Goal: Information Seeking & Learning: Learn about a topic

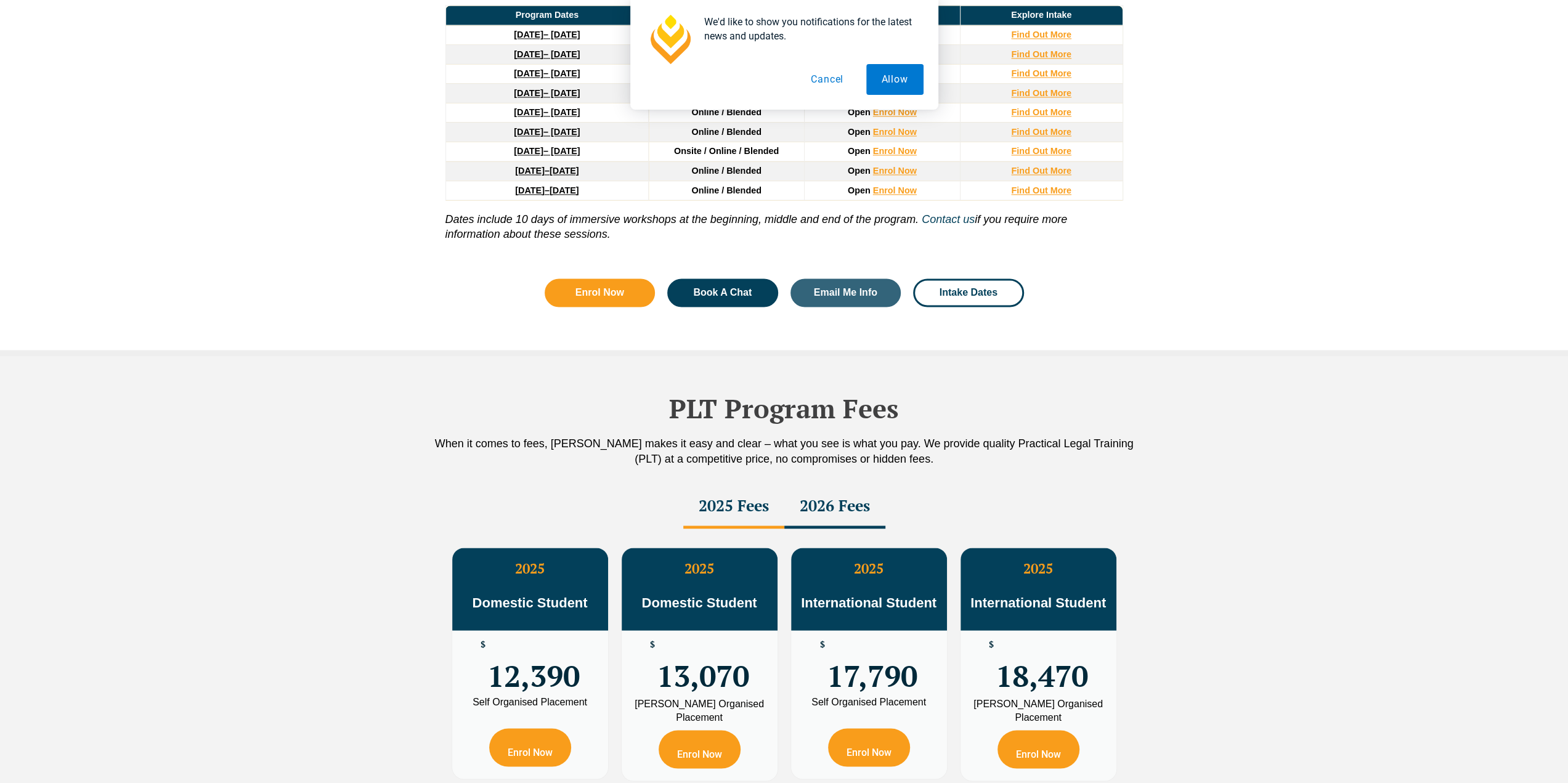
scroll to position [2033, 0]
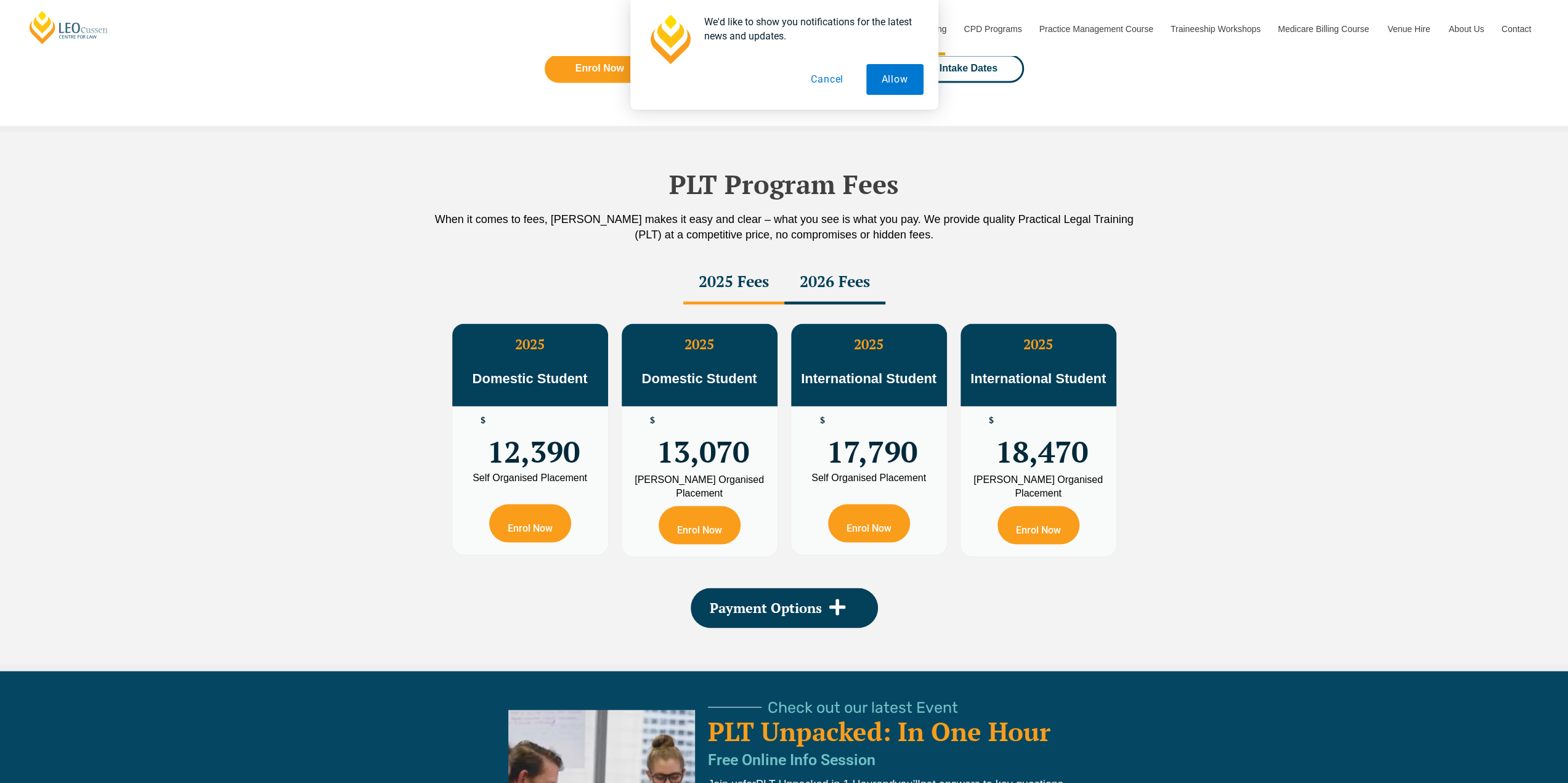
click at [819, 83] on button "Cancel" at bounding box center [827, 80] width 63 height 31
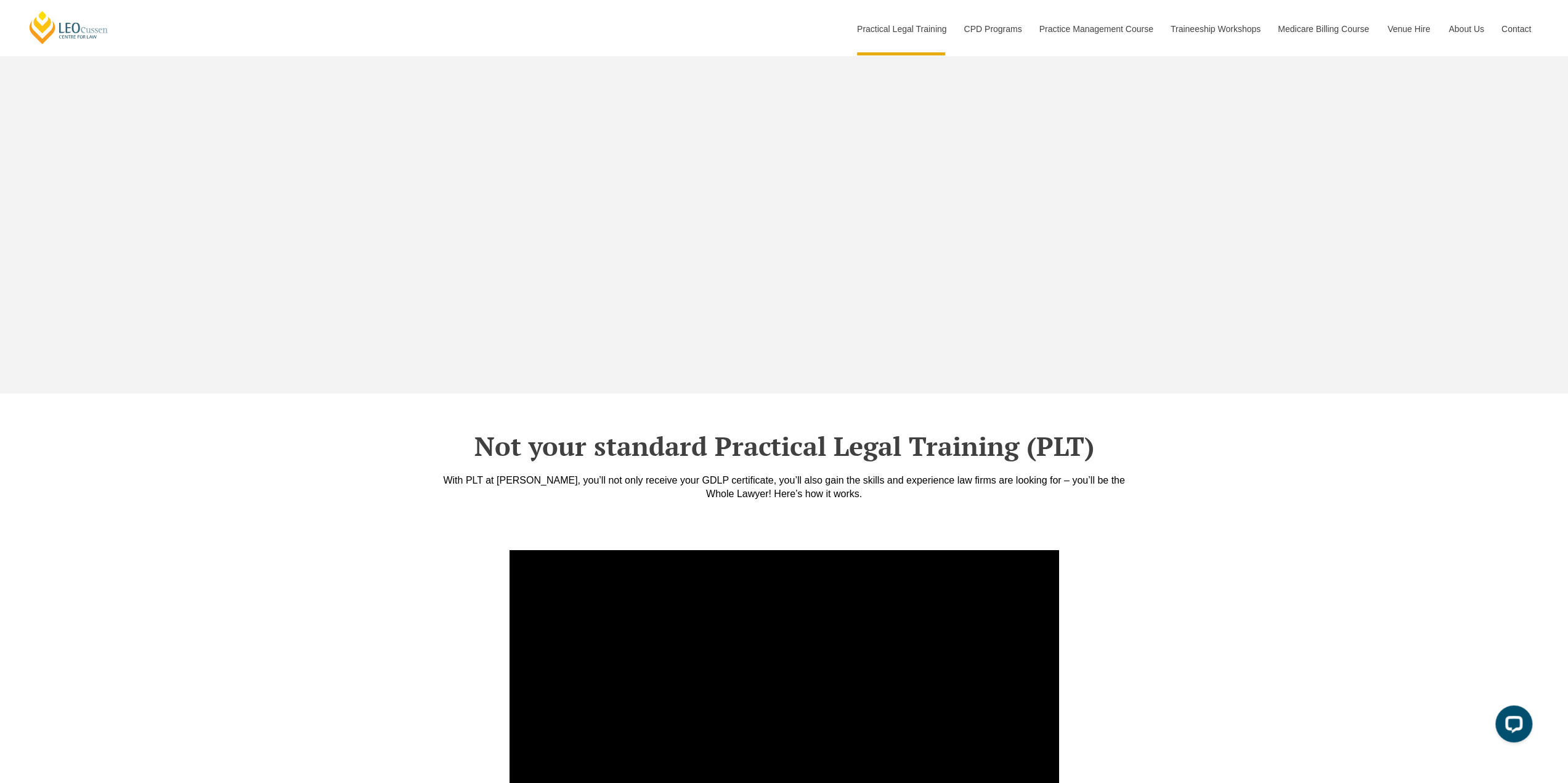
scroll to position [4129, 0]
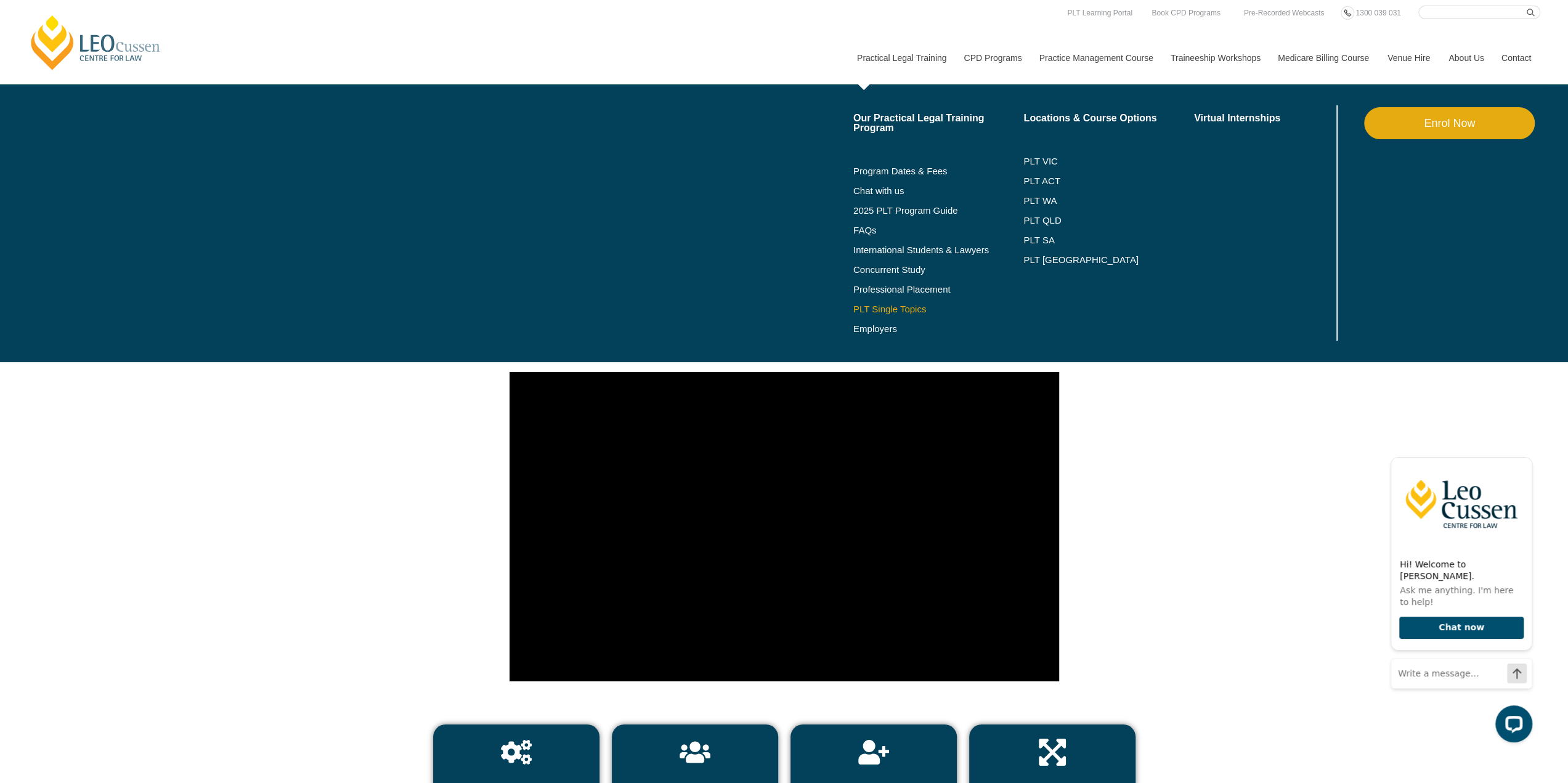
click at [903, 311] on link "PLT Single Topics" at bounding box center [938, 309] width 170 height 10
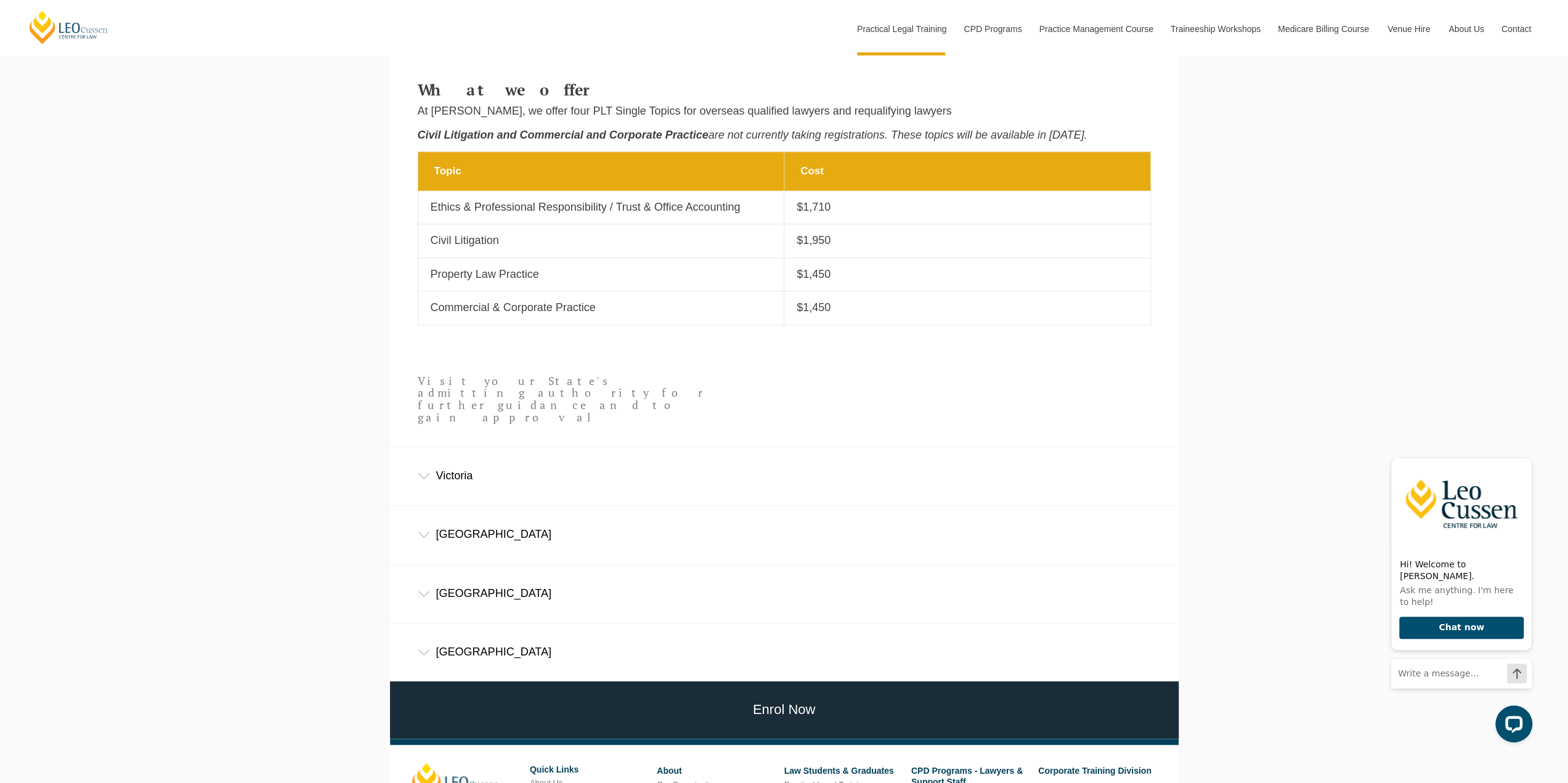
scroll to position [678, 0]
click at [613, 466] on div "Victoria" at bounding box center [784, 475] width 789 height 58
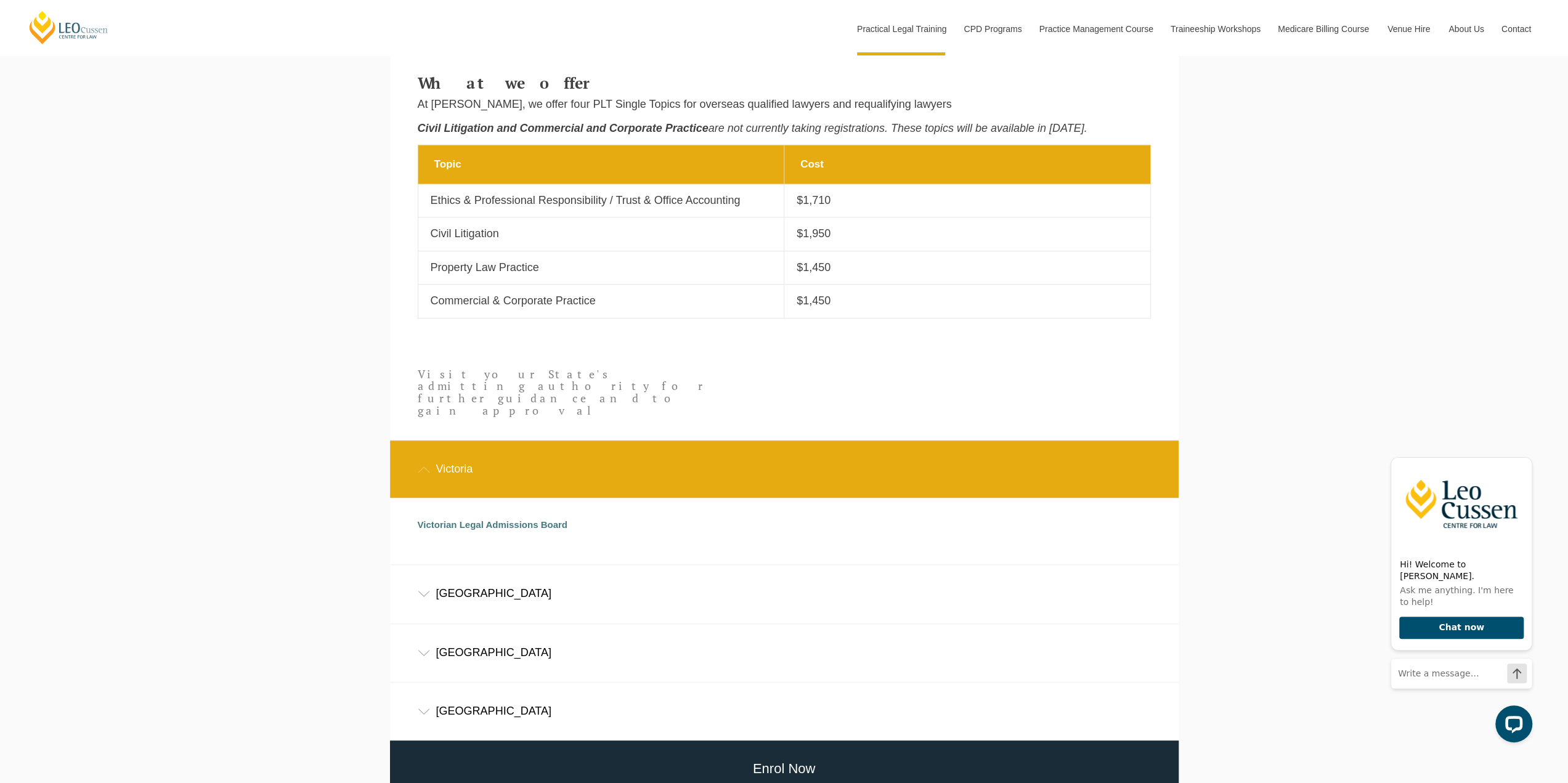
scroll to position [664, 0]
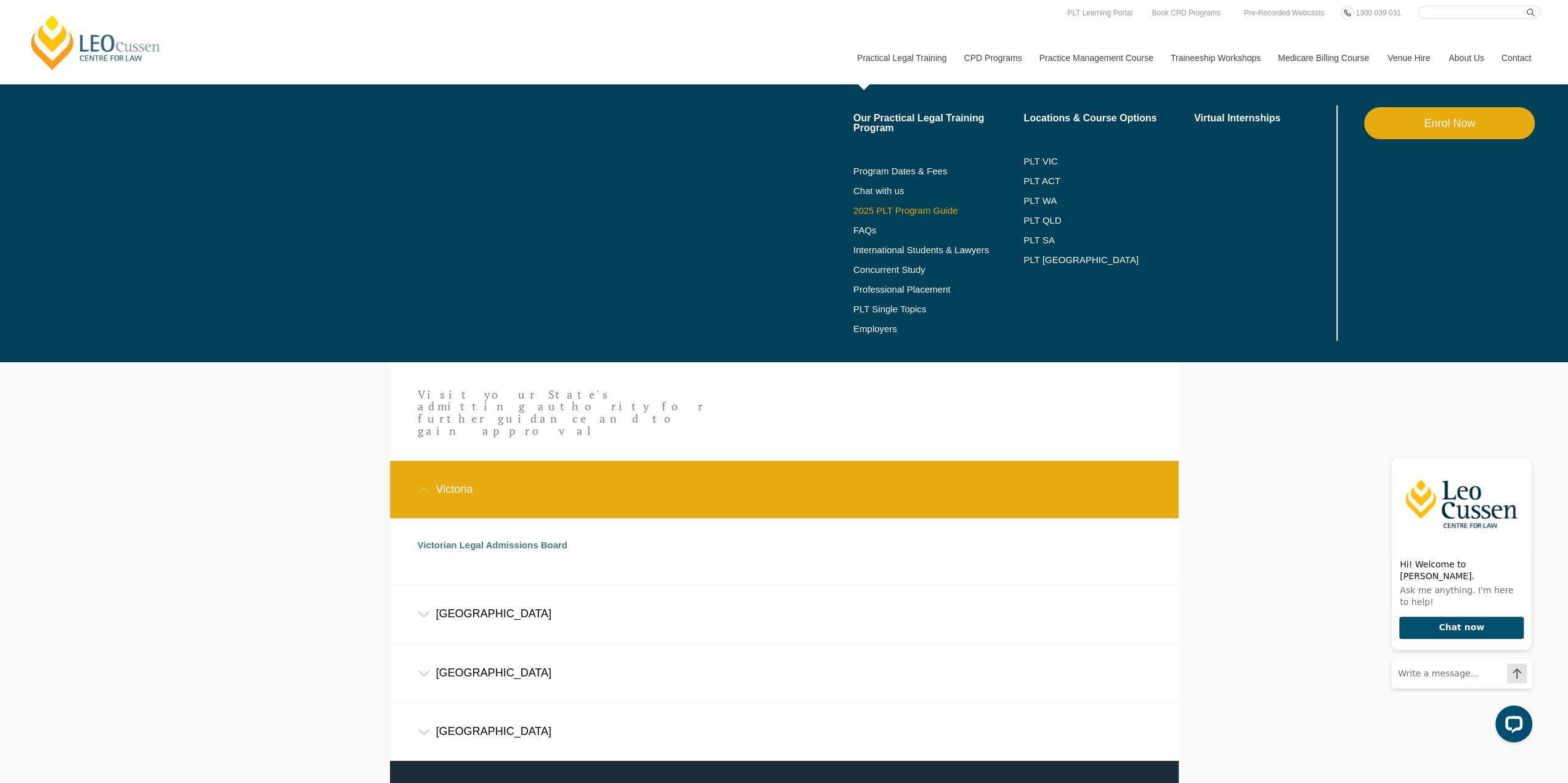
click at [912, 210] on link "2025 PLT Program Guide" at bounding box center [923, 211] width 139 height 10
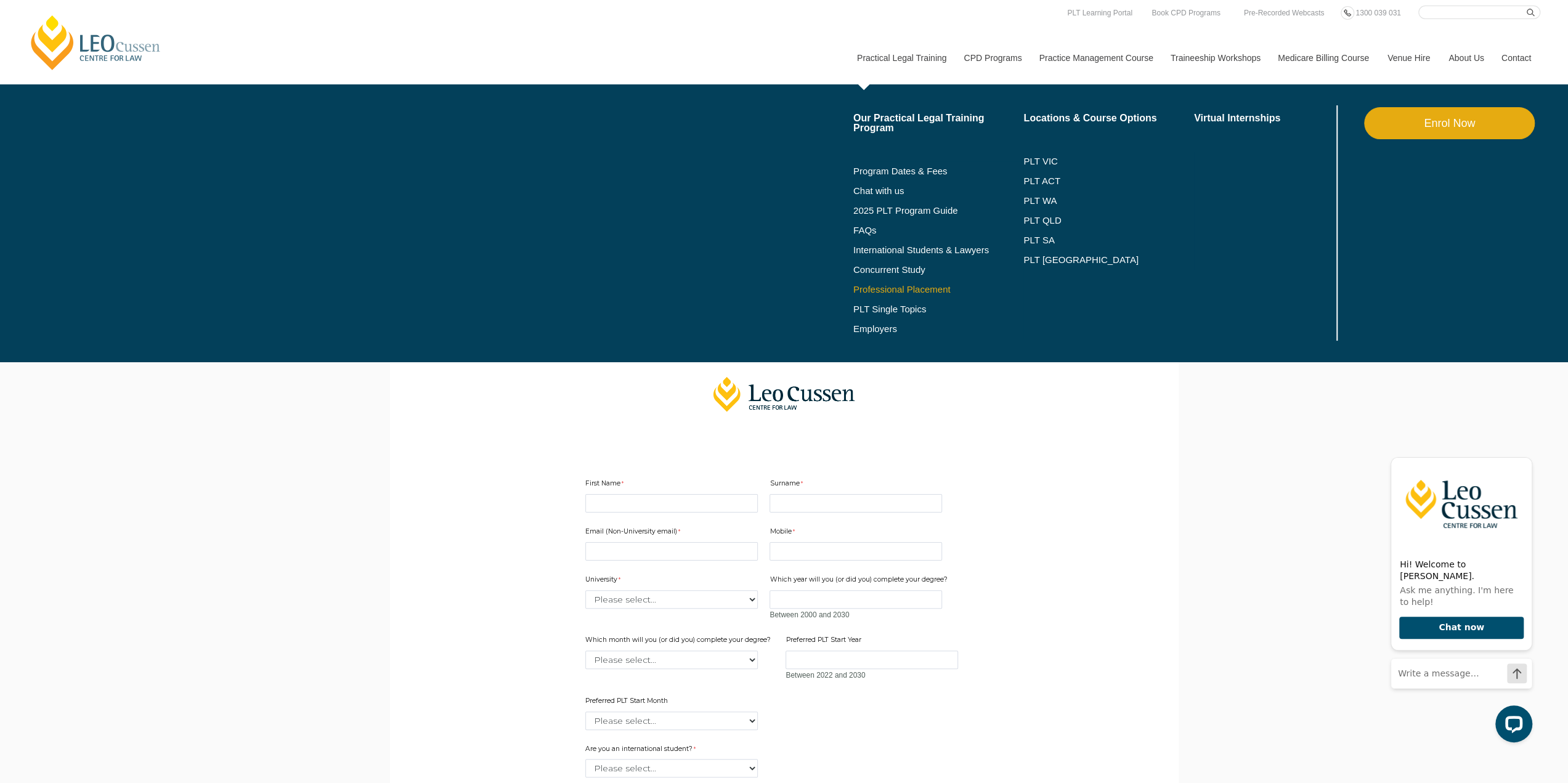
click at [902, 290] on link "Professional Placement" at bounding box center [938, 290] width 170 height 10
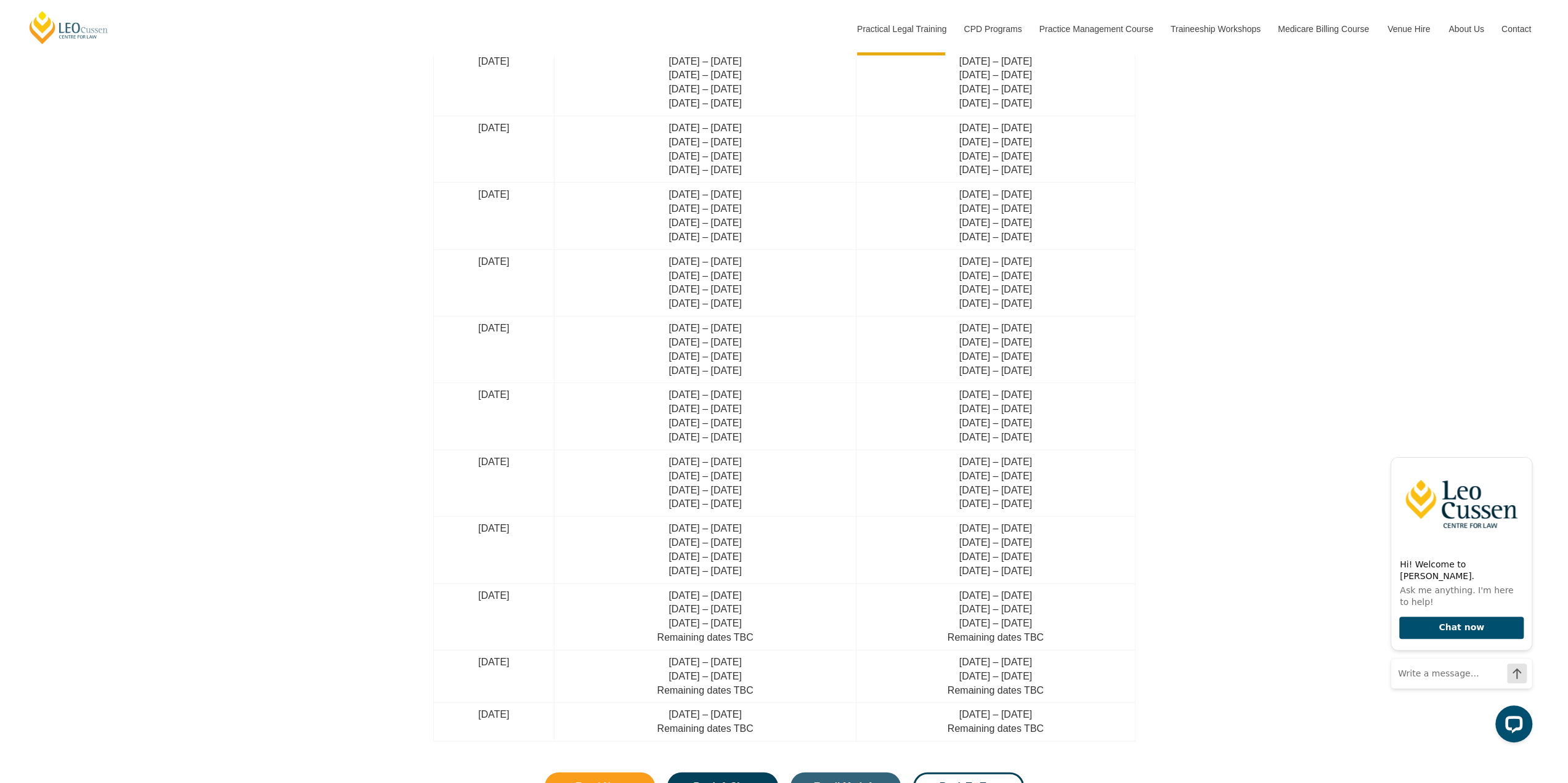
scroll to position [2958, 0]
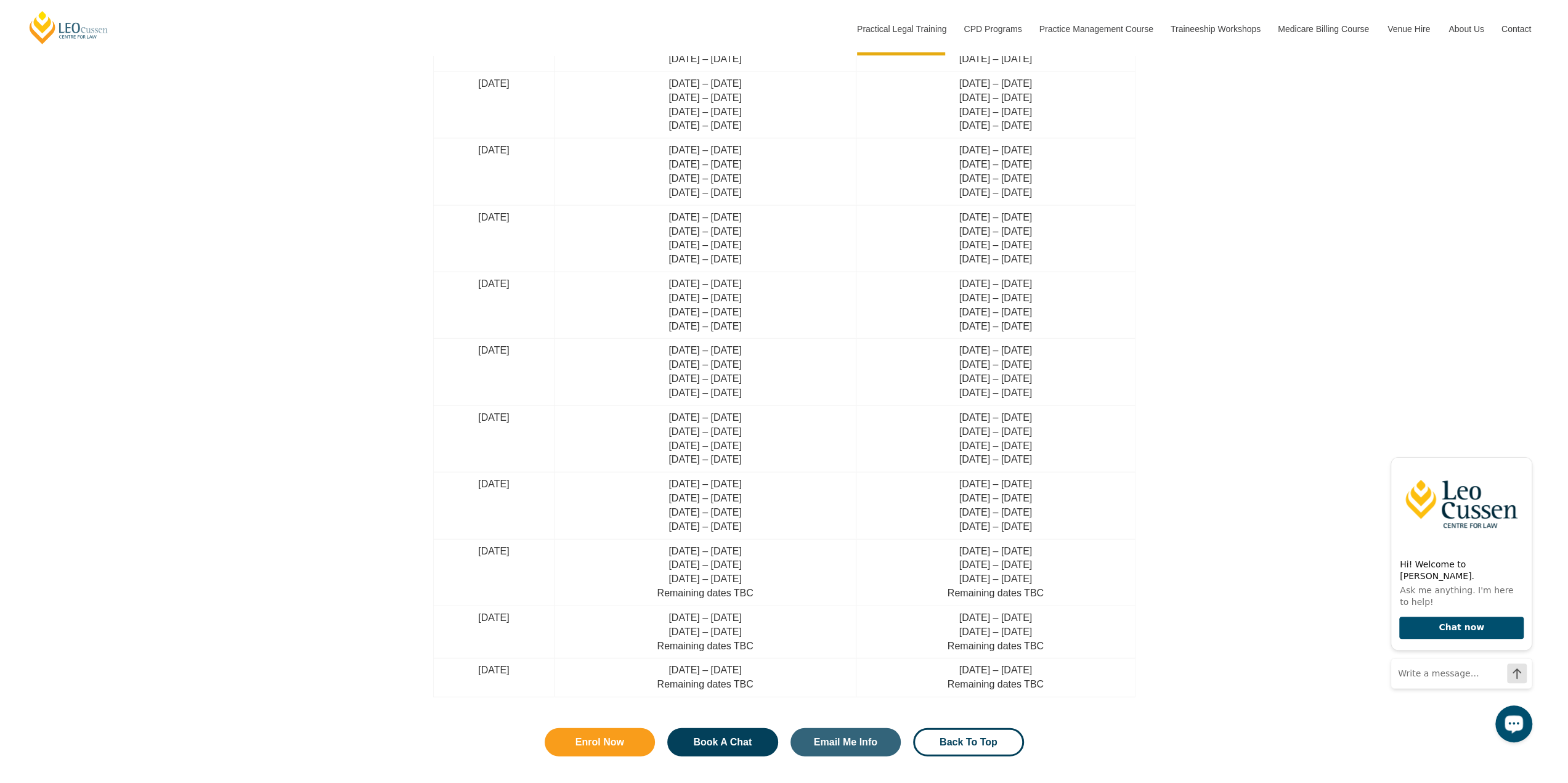
click at [1254, 525] on div "When can I do my PLT Placement? Leo Cussen Organised Placement: You can choose …" at bounding box center [784, 252] width 1568 height 1108
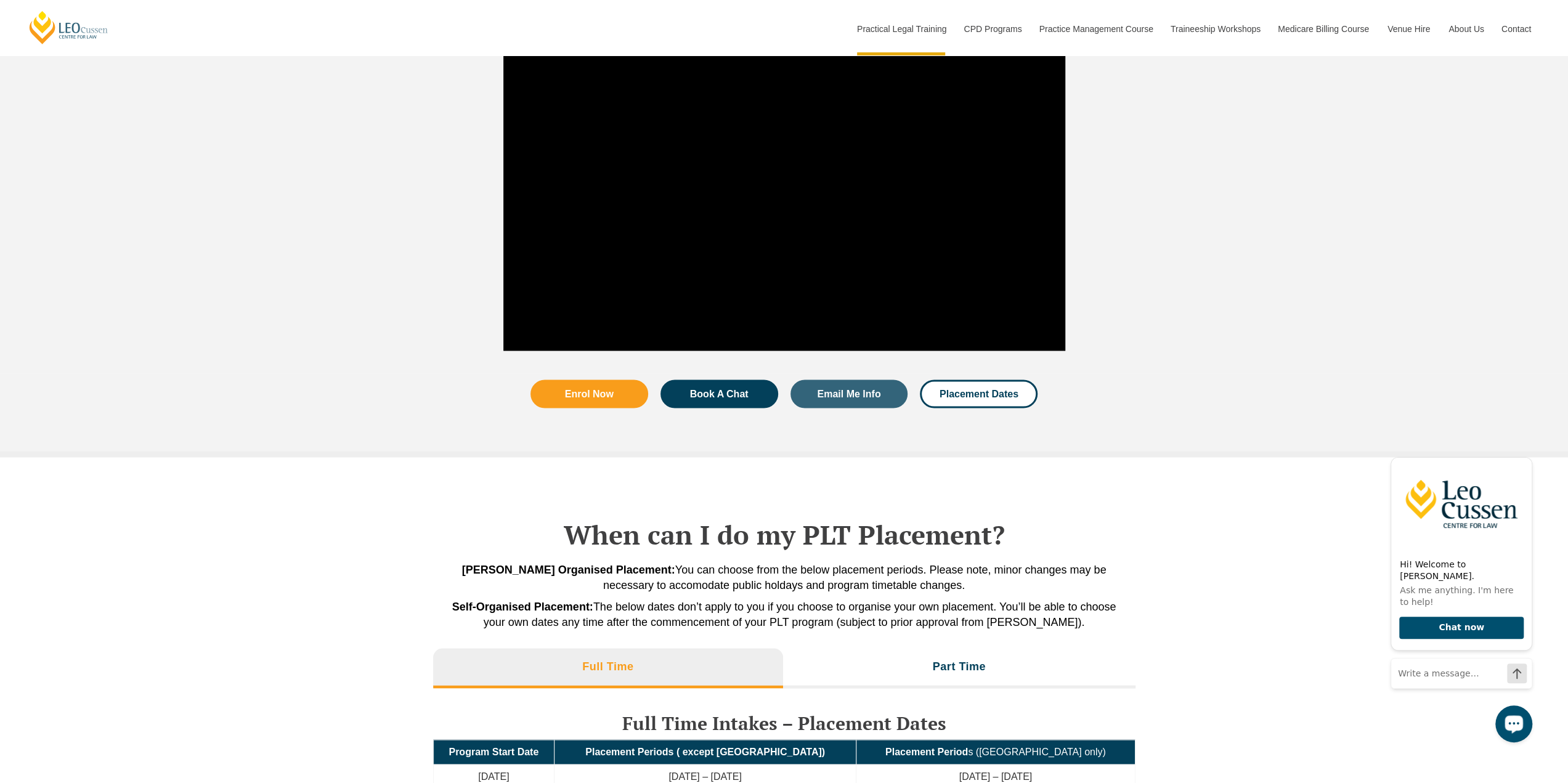
scroll to position [2218, 0]
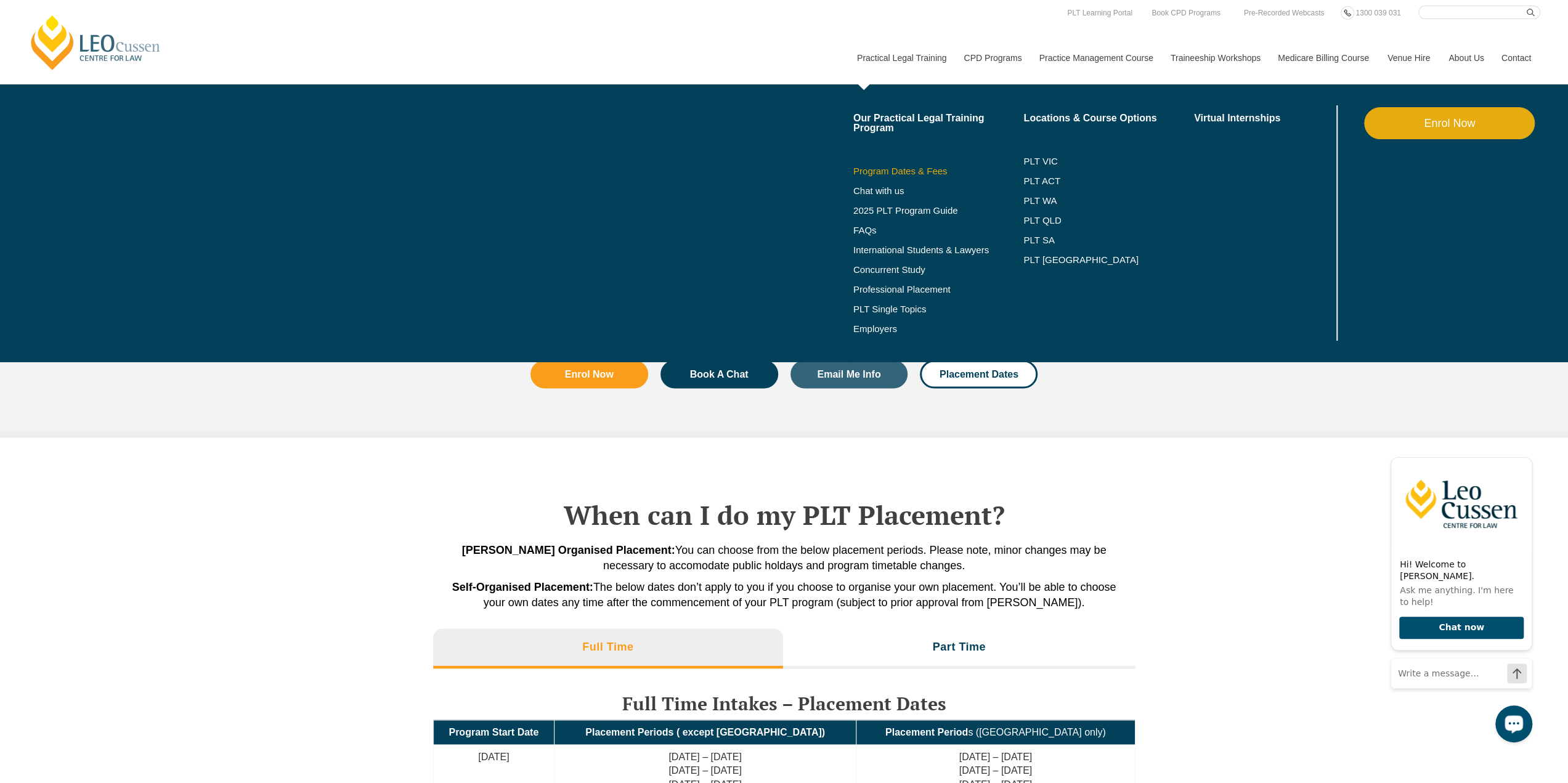
click at [901, 173] on link "Program Dates & Fees" at bounding box center [938, 171] width 170 height 10
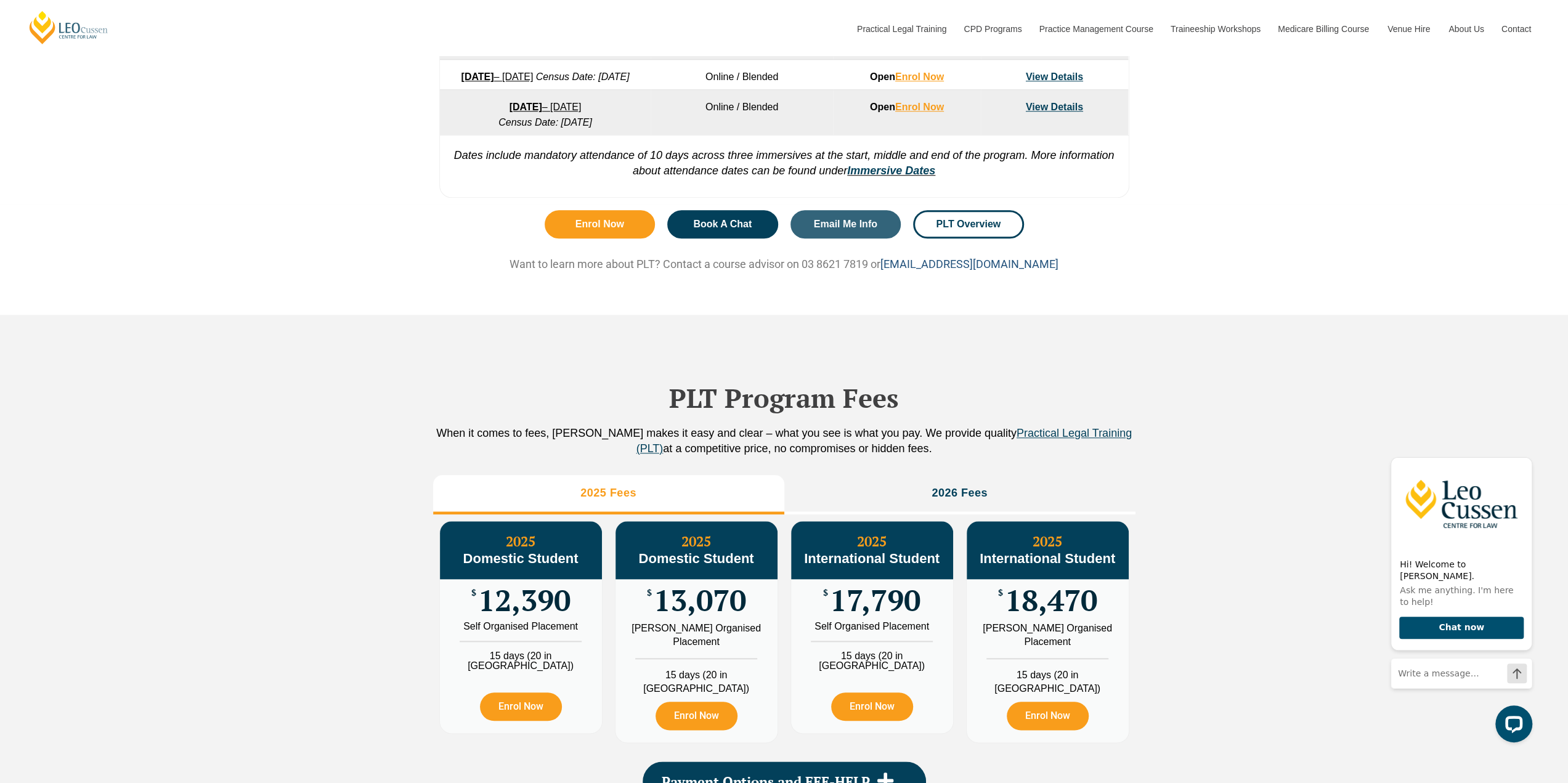
scroll to position [1048, 0]
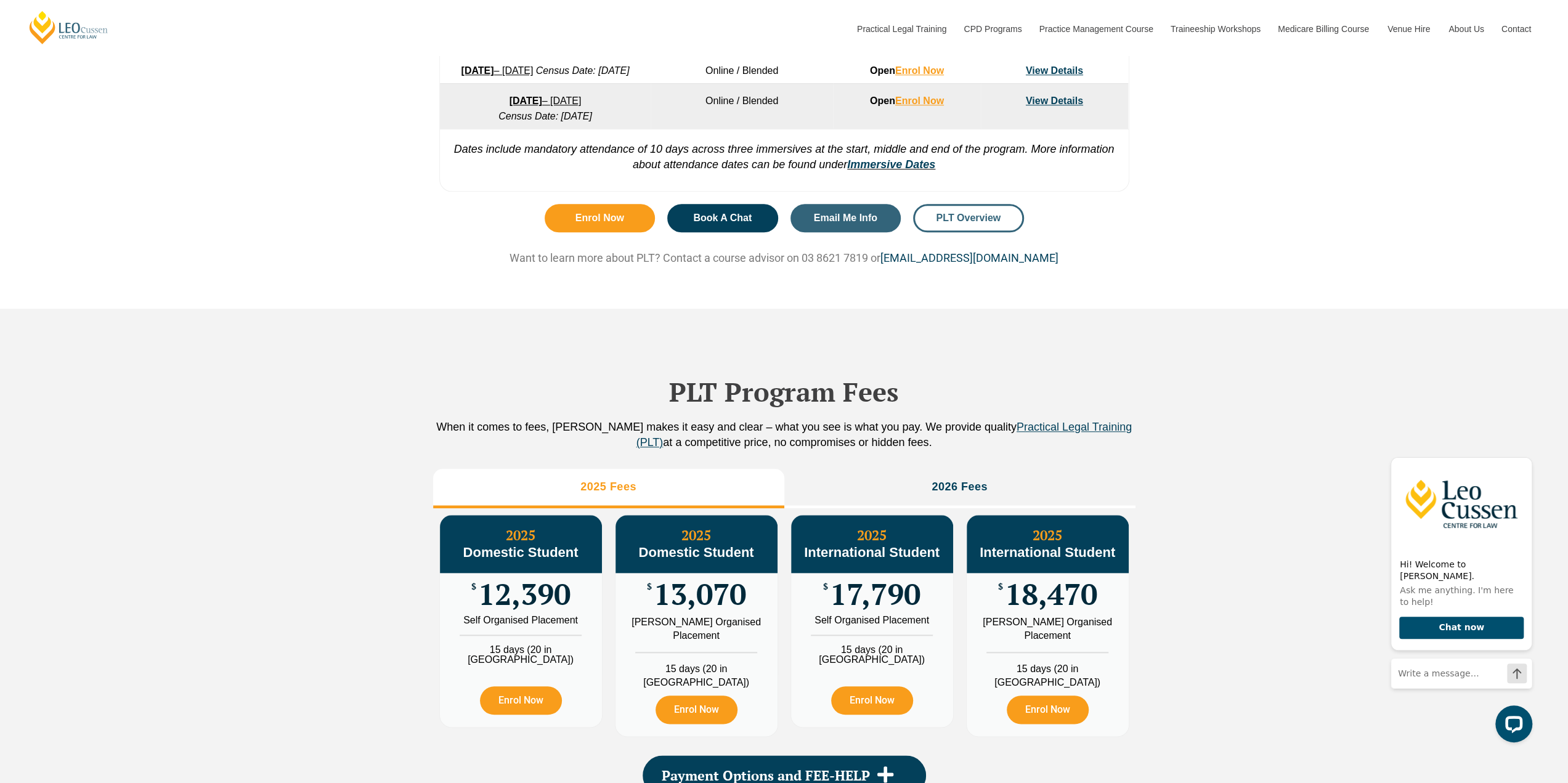
click at [972, 222] on link "PLT Overview" at bounding box center [968, 217] width 111 height 28
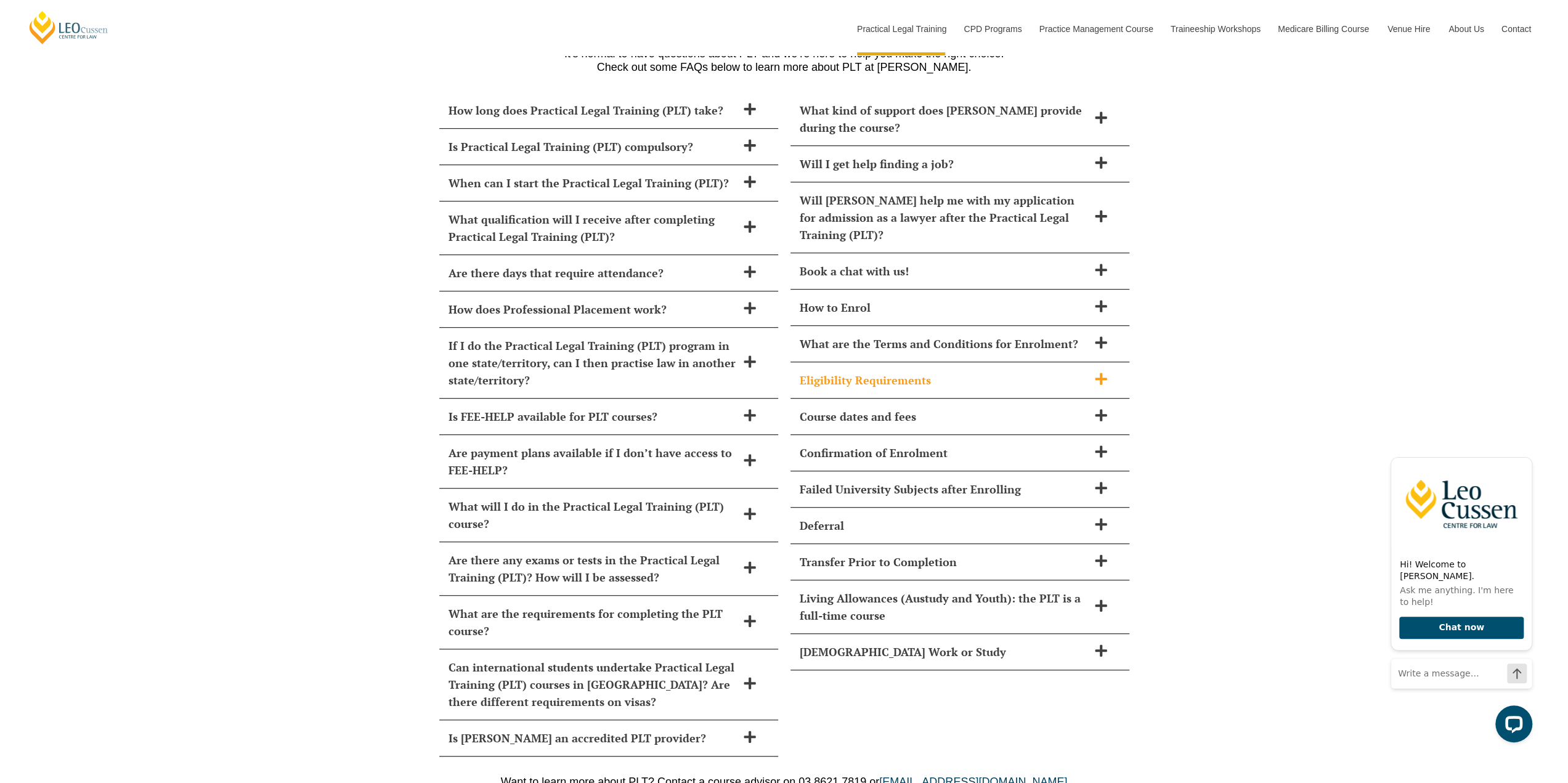
scroll to position [5484, 0]
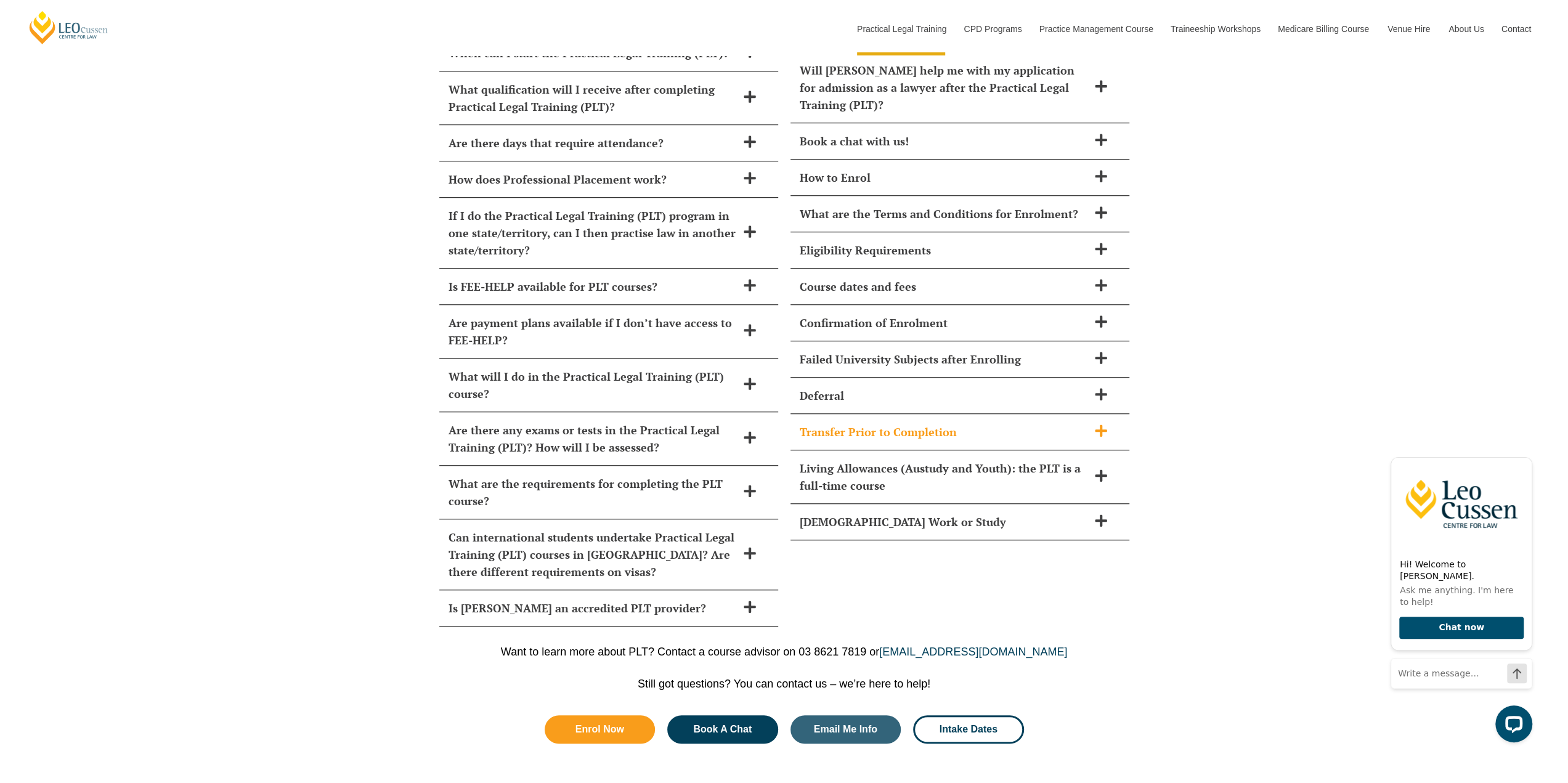
click at [1093, 414] on div "Transfer Prior to Completion" at bounding box center [960, 432] width 339 height 37
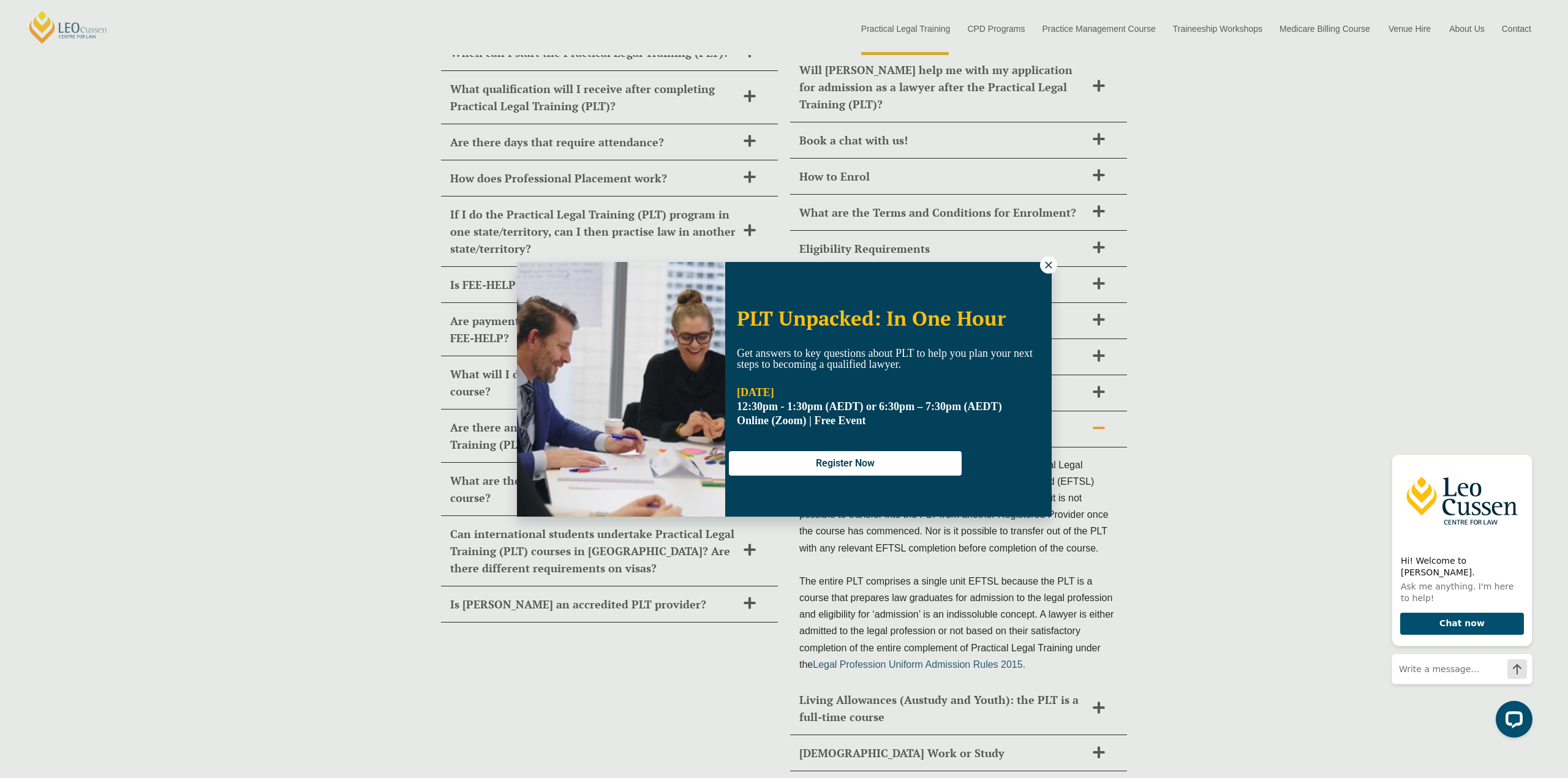
click at [1043, 265] on icon at bounding box center [1049, 266] width 11 height 11
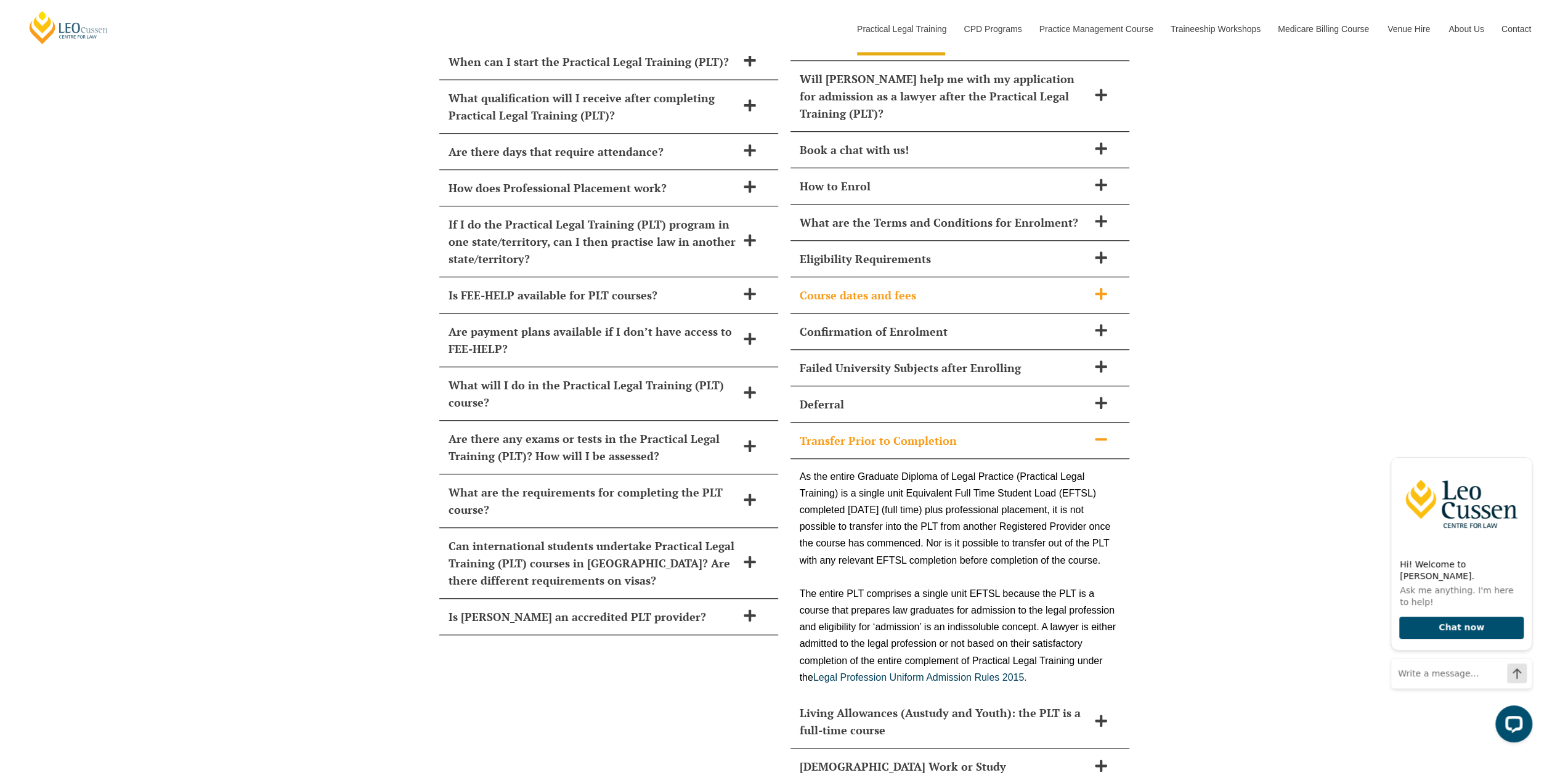
scroll to position [5422, 0]
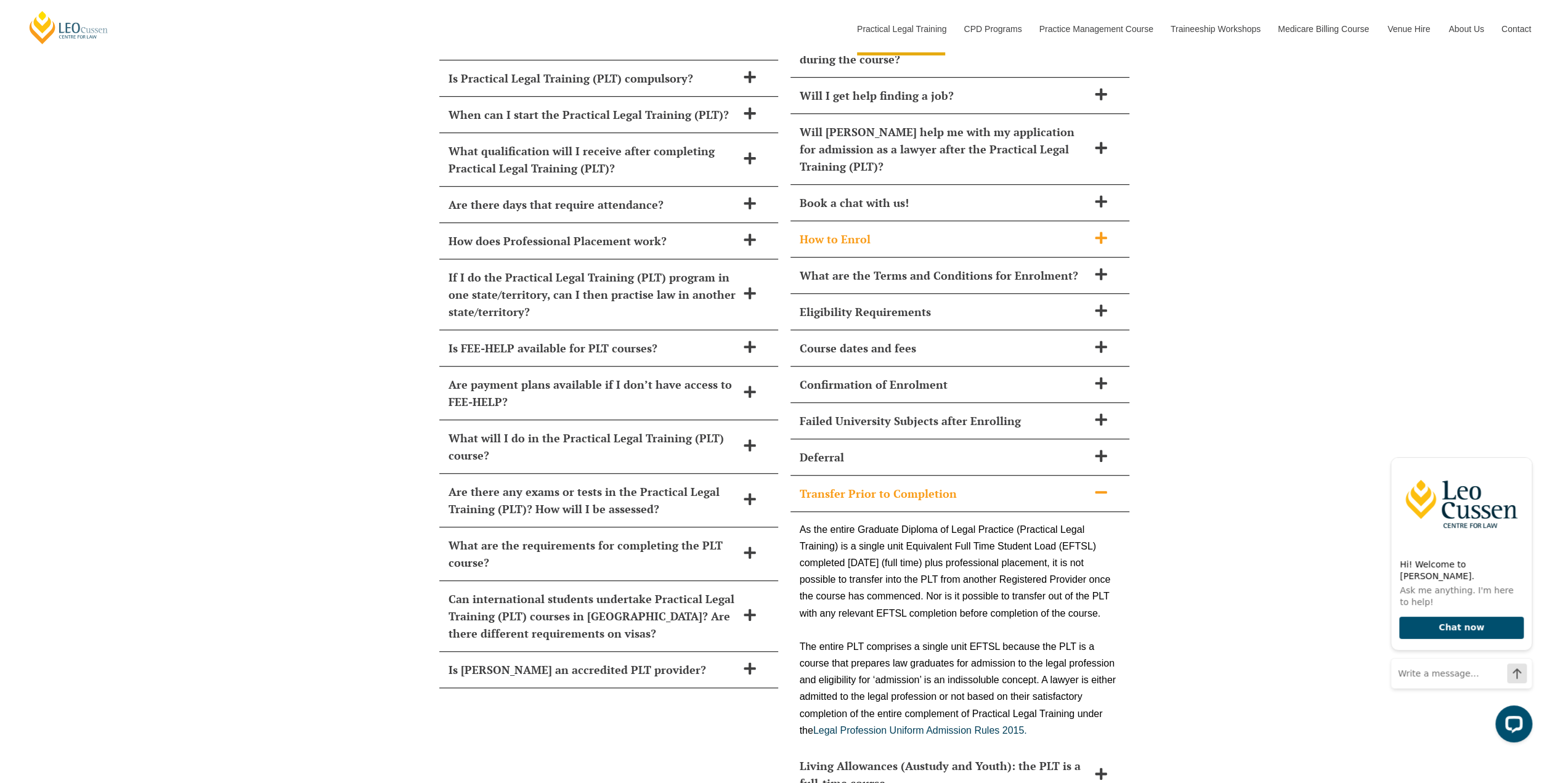
click at [1083, 231] on h2 "How to Enrol" at bounding box center [944, 240] width 289 height 17
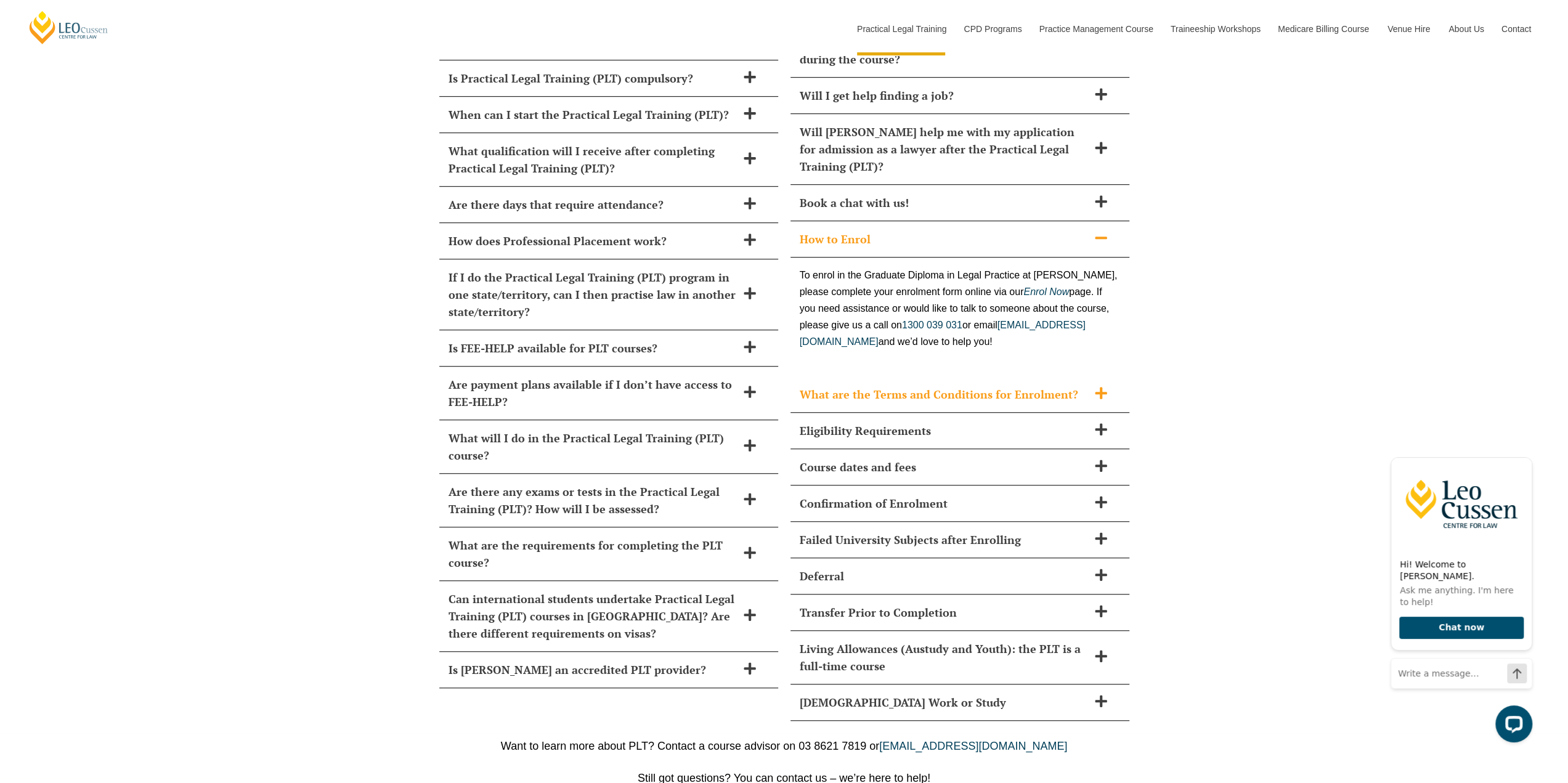
click at [1093, 376] on div "What are the Terms and Conditions for Enrolment?" at bounding box center [960, 394] width 339 height 37
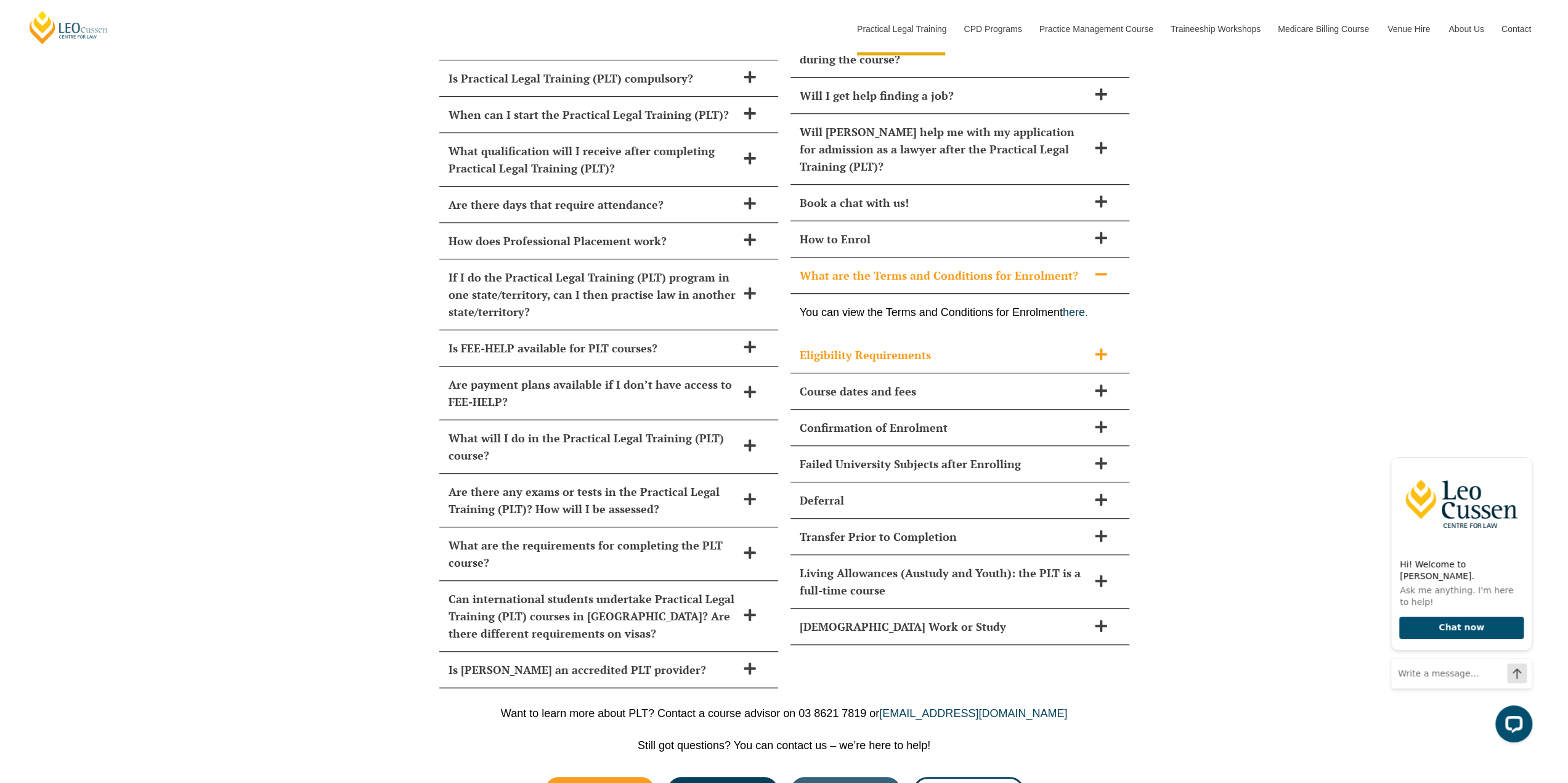
click at [1097, 337] on div "Eligibility Requirements" at bounding box center [960, 355] width 339 height 37
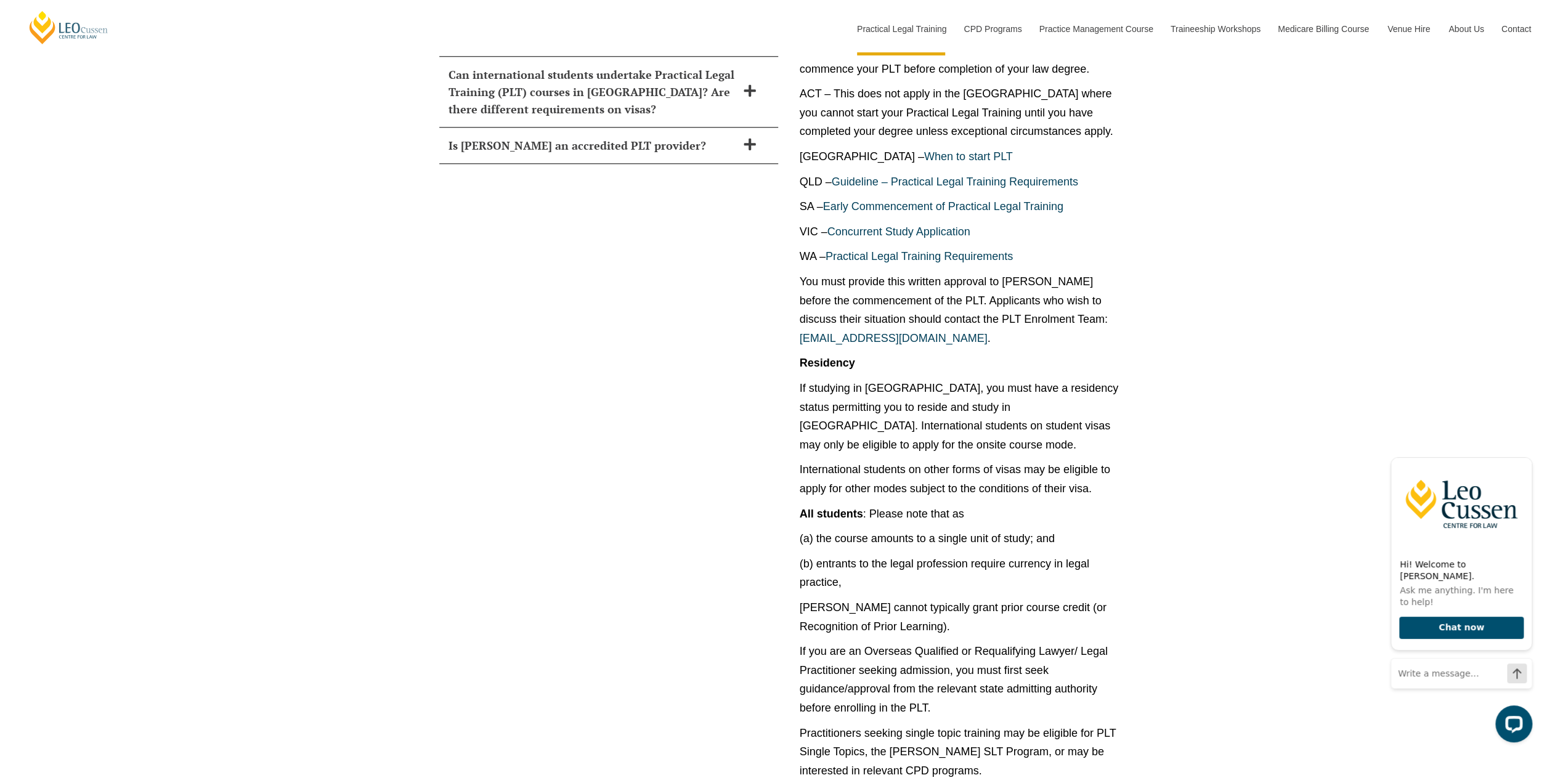
scroll to position [6161, 0]
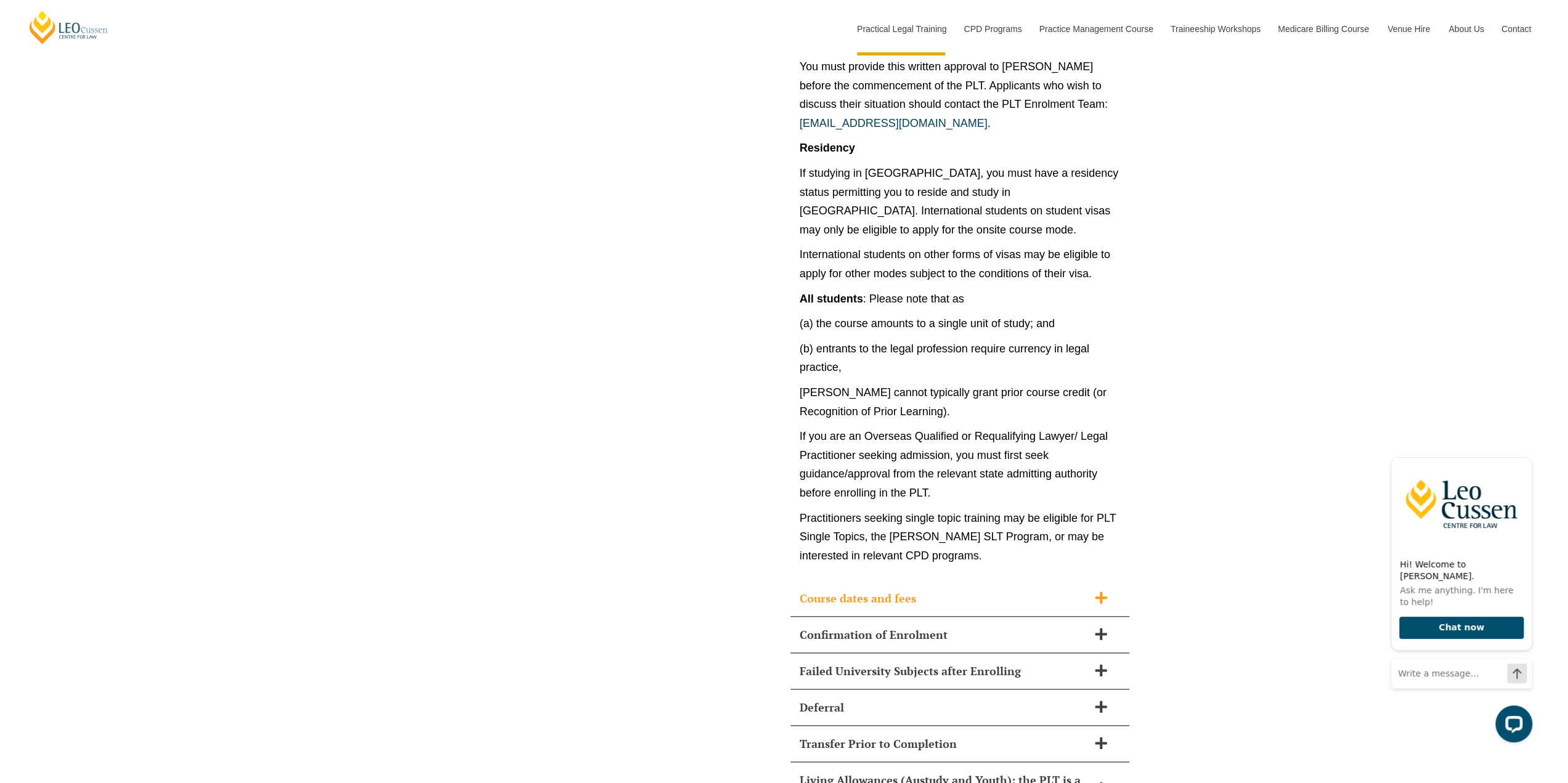
click at [1096, 580] on div "Course dates and fees" at bounding box center [960, 598] width 339 height 37
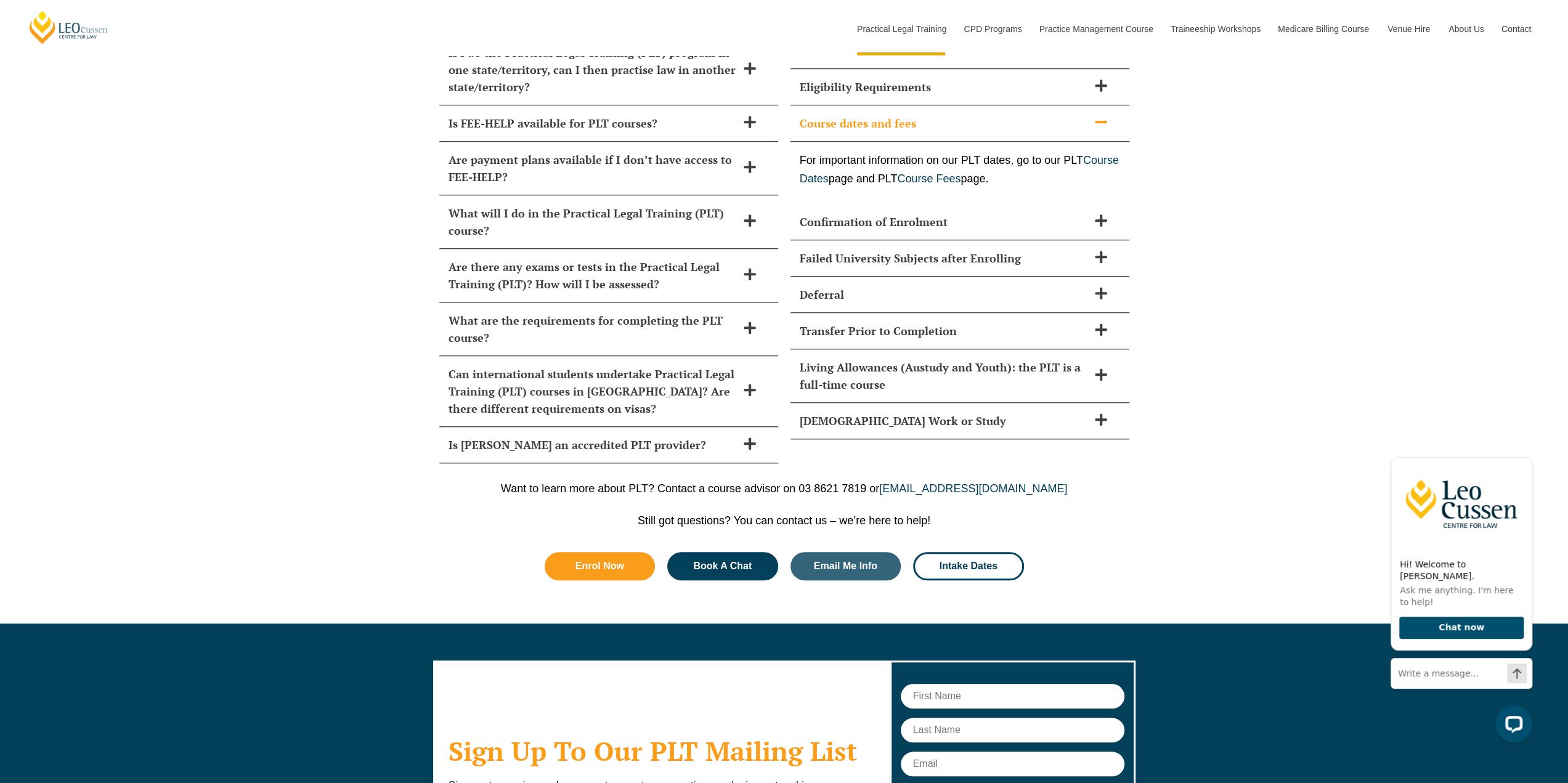
scroll to position [5634, 0]
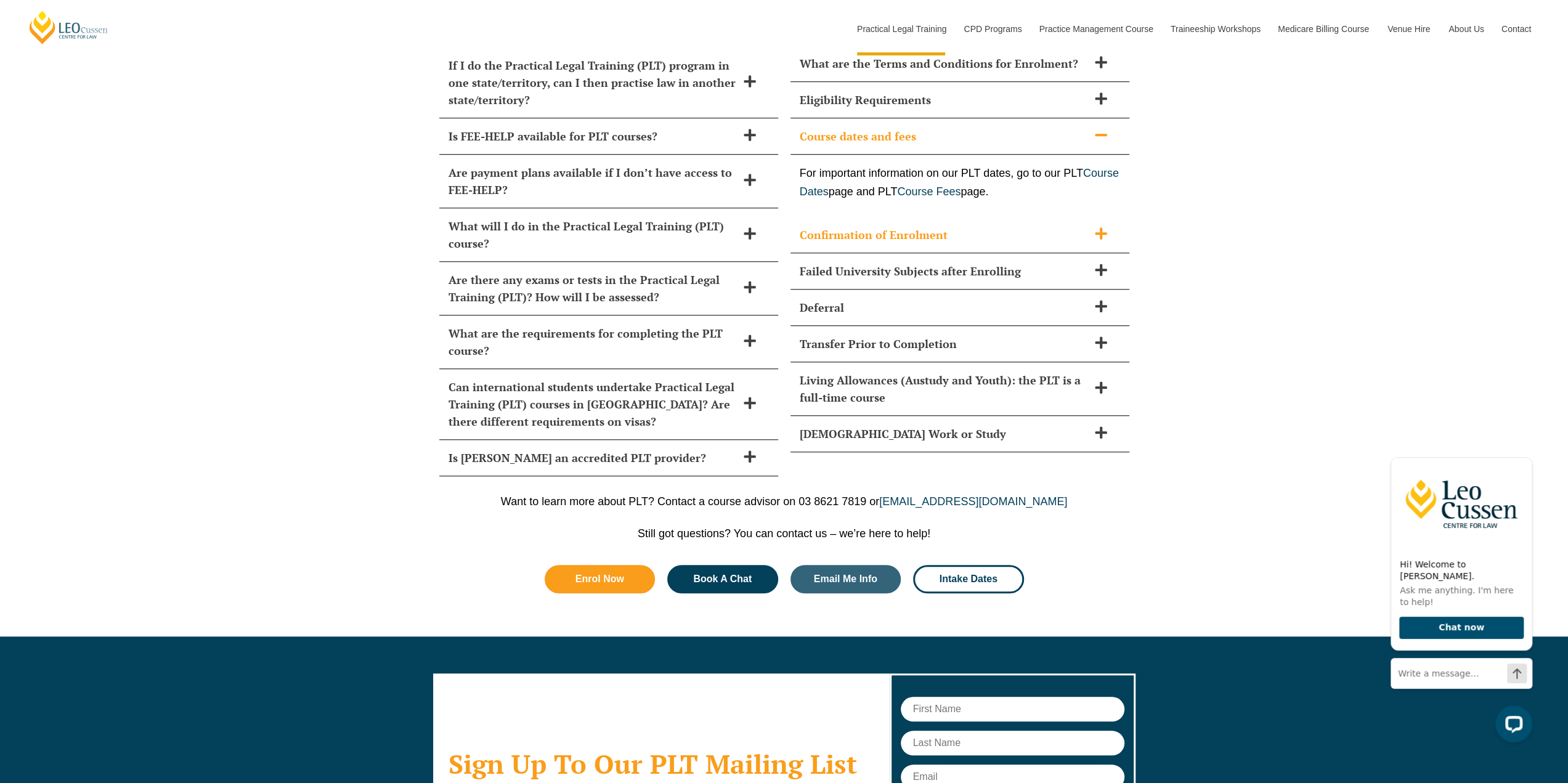
click at [1002, 226] on h2 "Confirmation of Enrolment" at bounding box center [944, 235] width 289 height 17
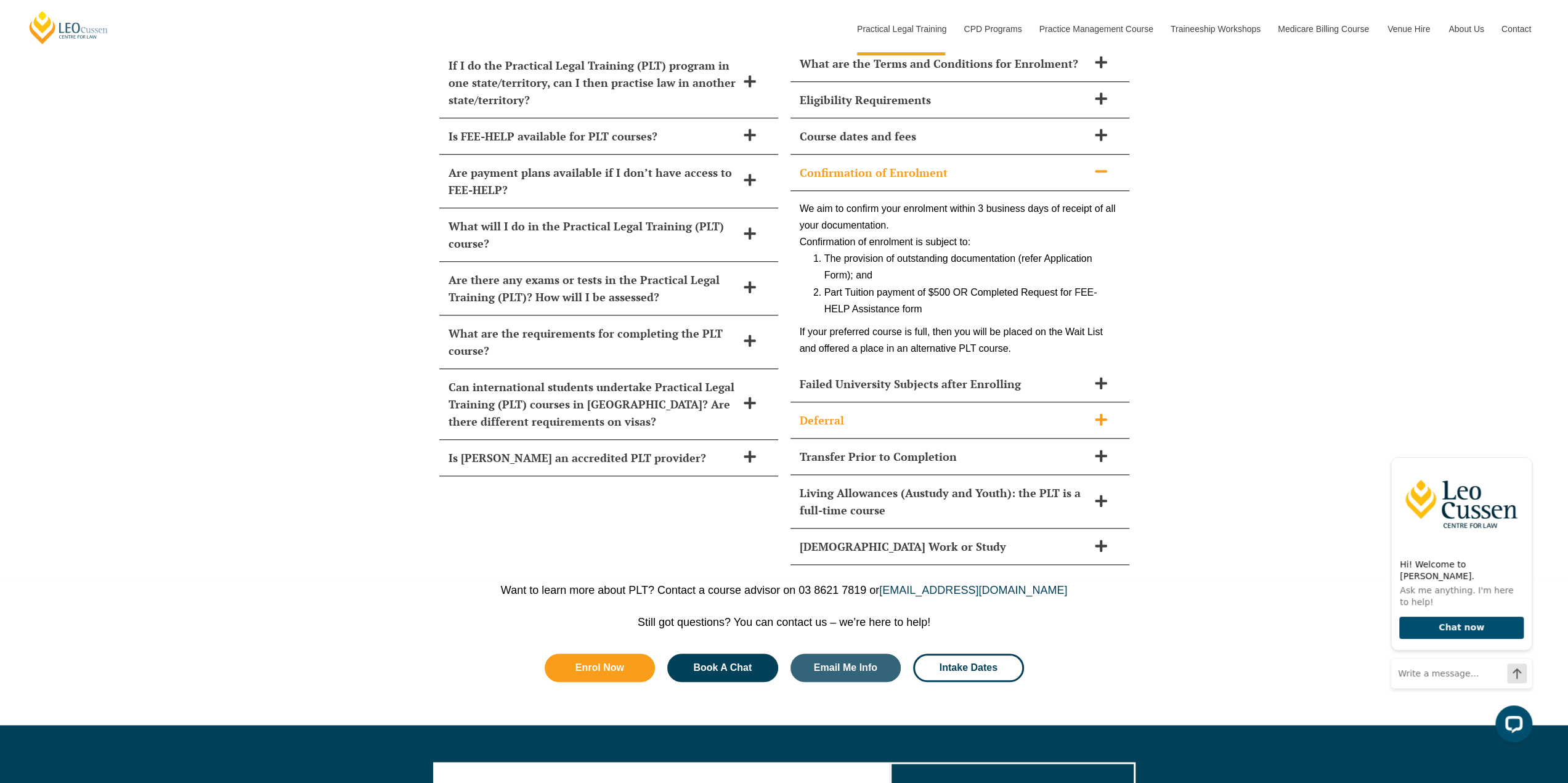
click at [1047, 402] on div "Deferral" at bounding box center [960, 420] width 339 height 37
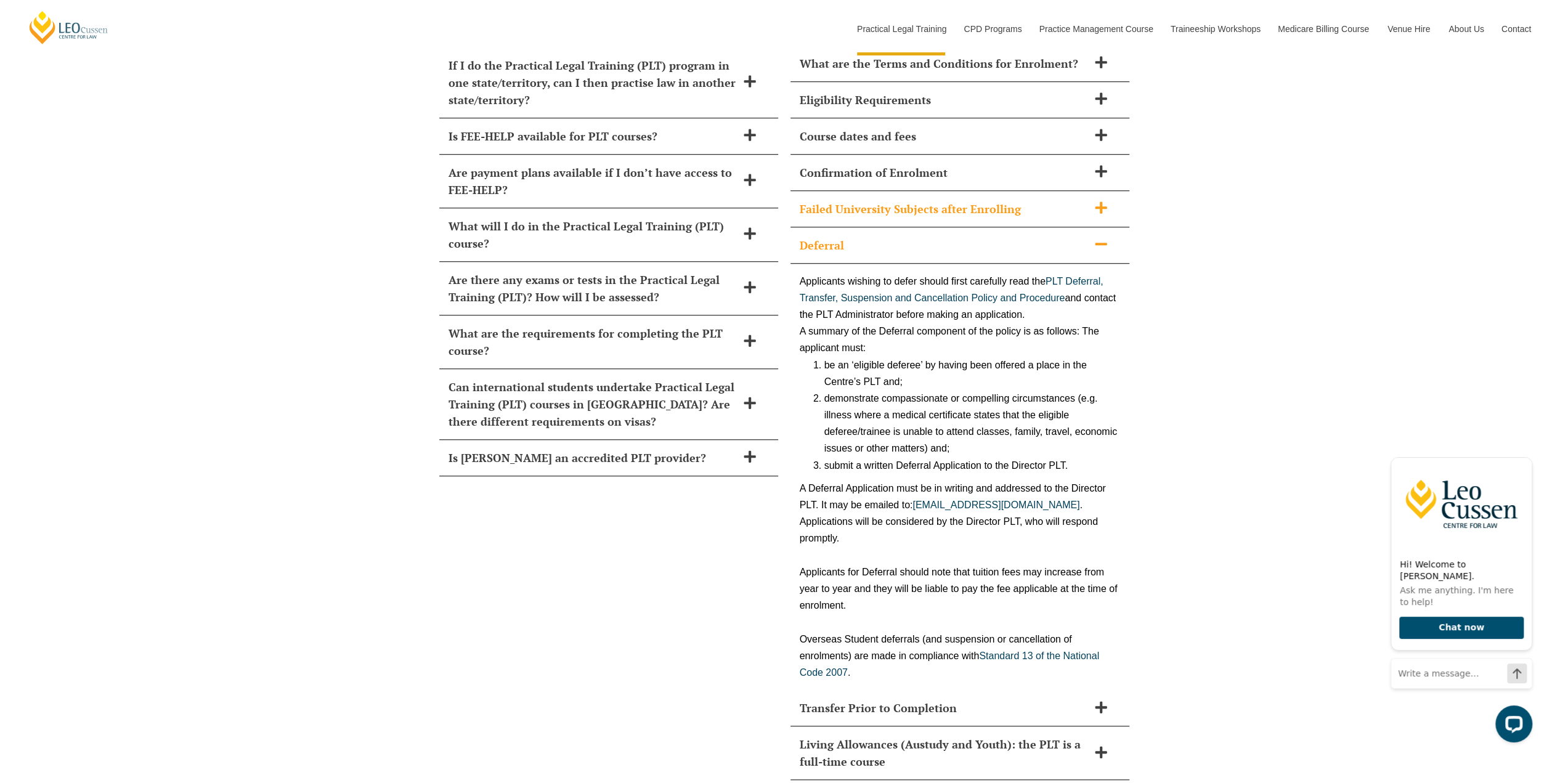
click at [1047, 191] on div "Failed University Subjects after Enrolling" at bounding box center [960, 210] width 339 height 37
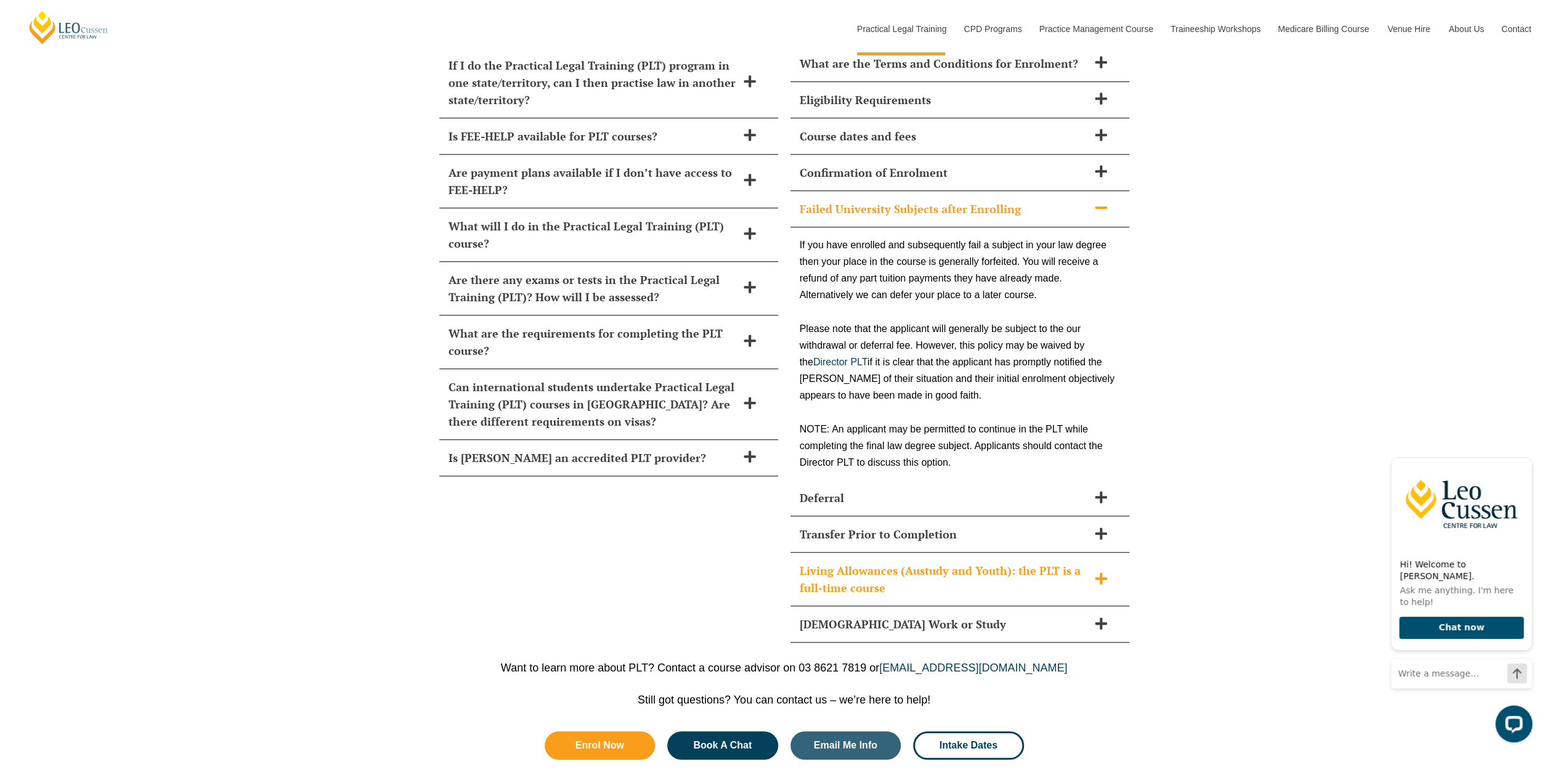
click at [1011, 562] on h2 "Living Allowances (Austudy and Youth): the PLT is a full-time course" at bounding box center [944, 579] width 289 height 35
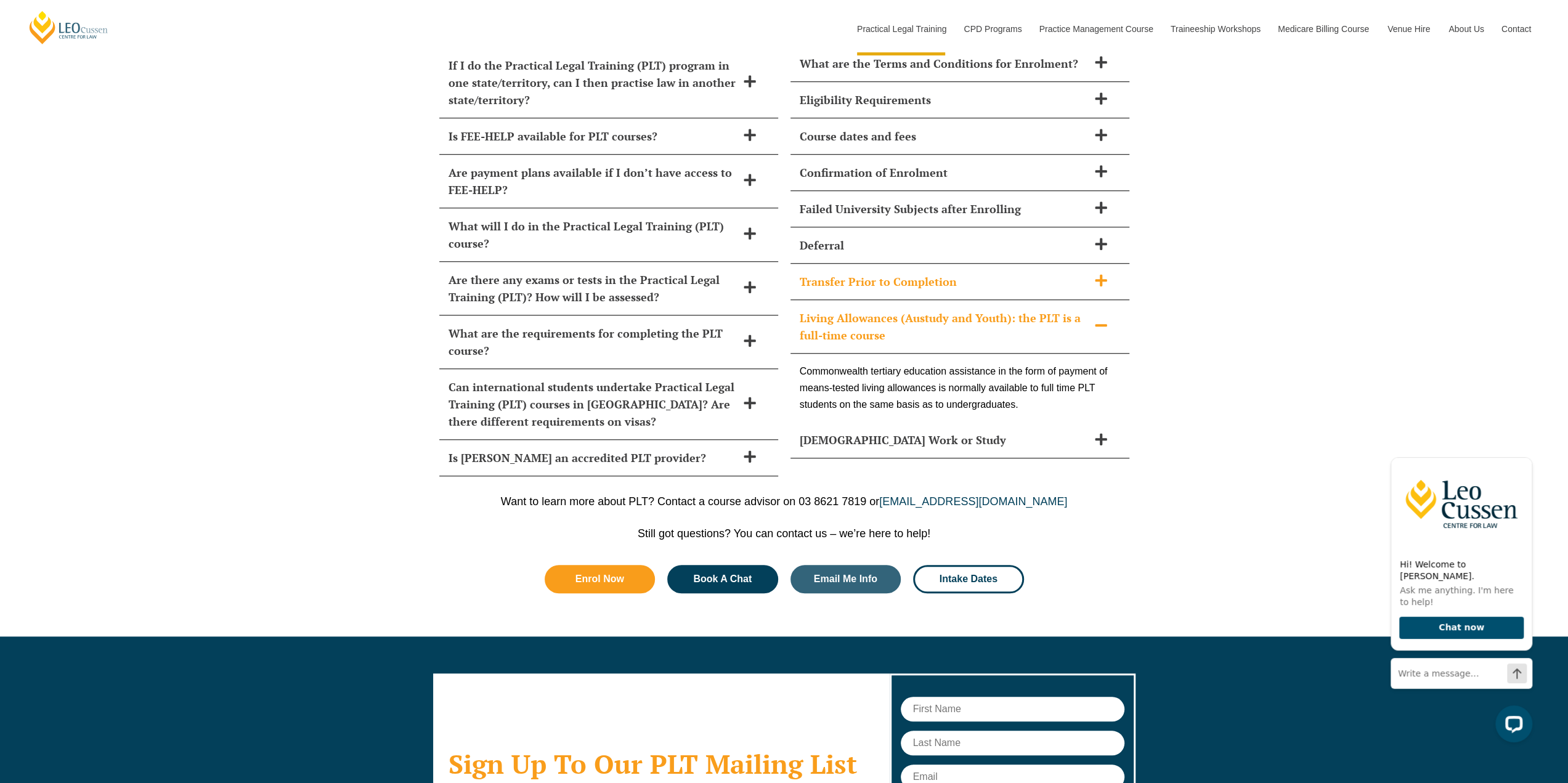
click at [1029, 264] on div "Transfer Prior to Completion" at bounding box center [960, 282] width 339 height 37
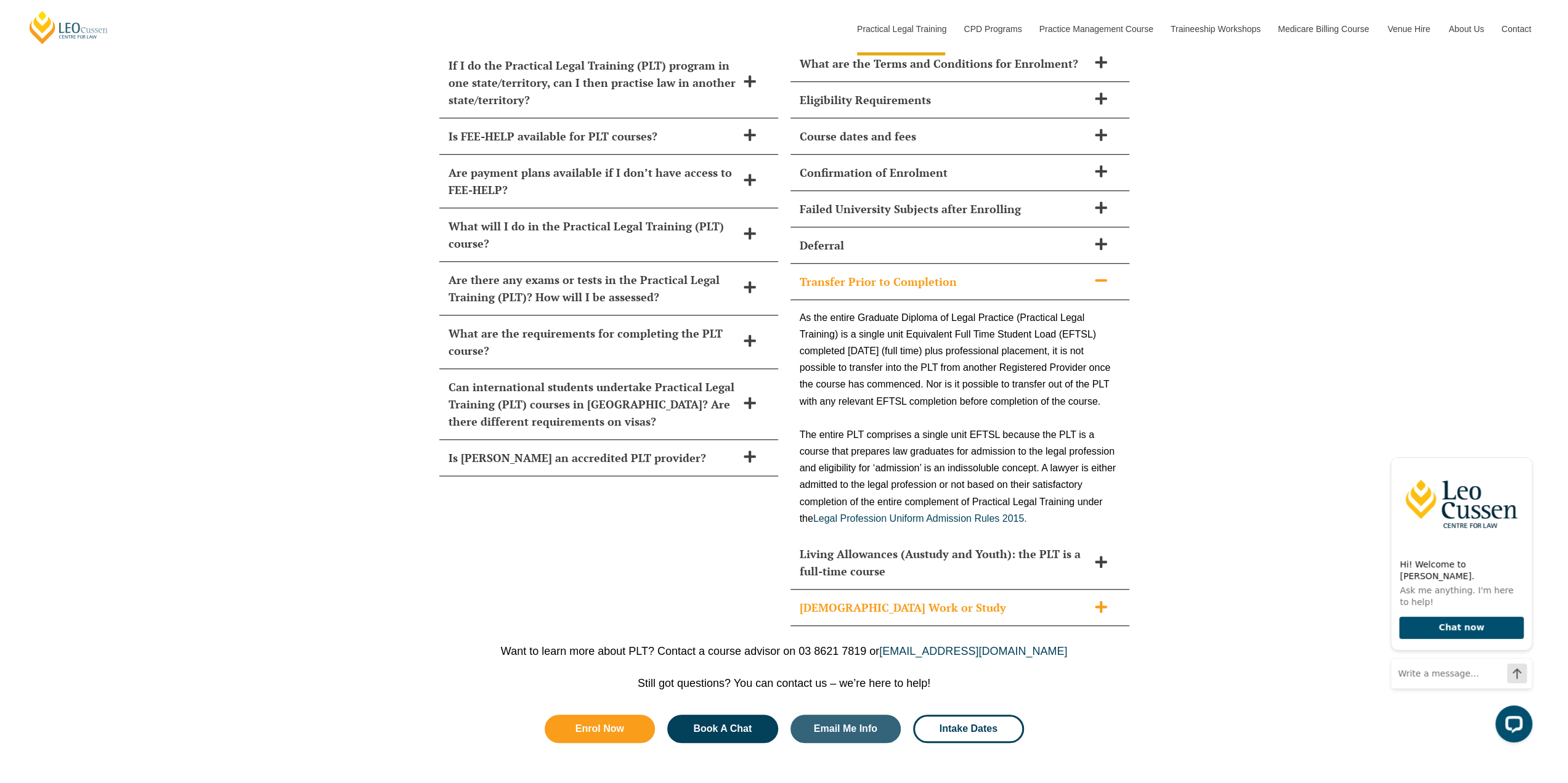
click at [1042, 599] on h2 "[DEMOGRAPHIC_DATA] Work or Study" at bounding box center [944, 608] width 289 height 17
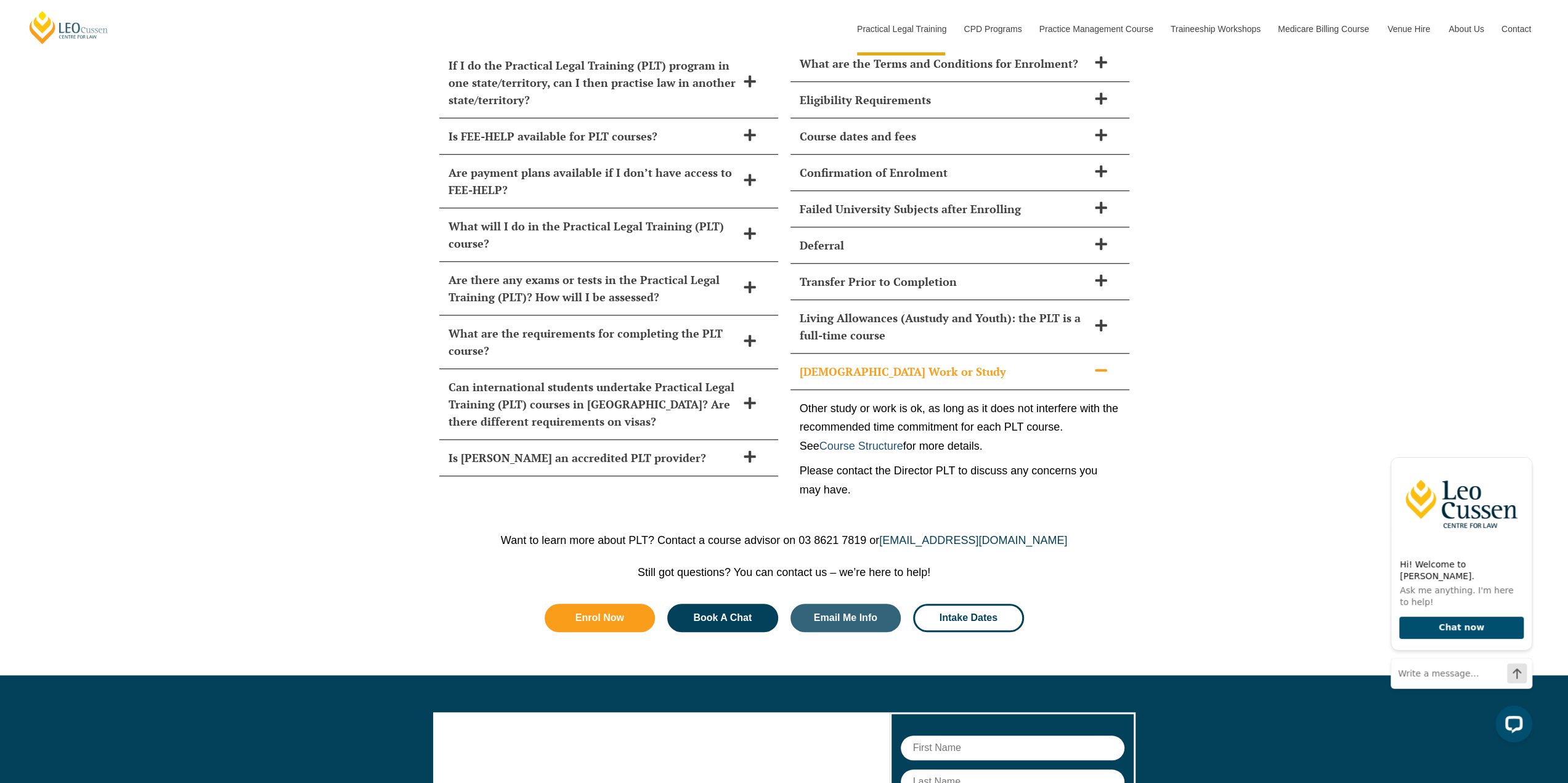
click at [877, 440] on link "Course Structure" at bounding box center [861, 445] width 84 height 13
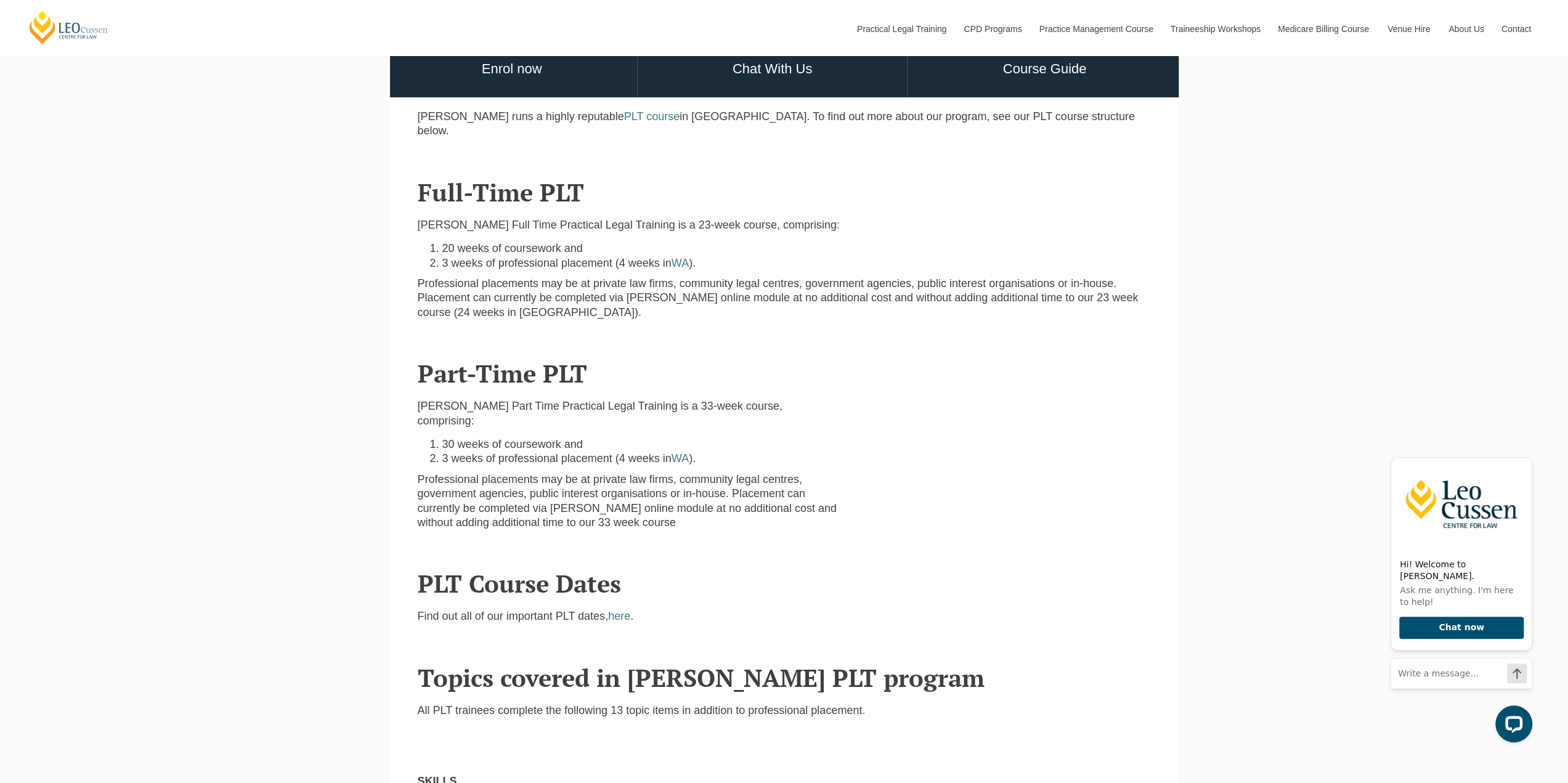
scroll to position [678, 0]
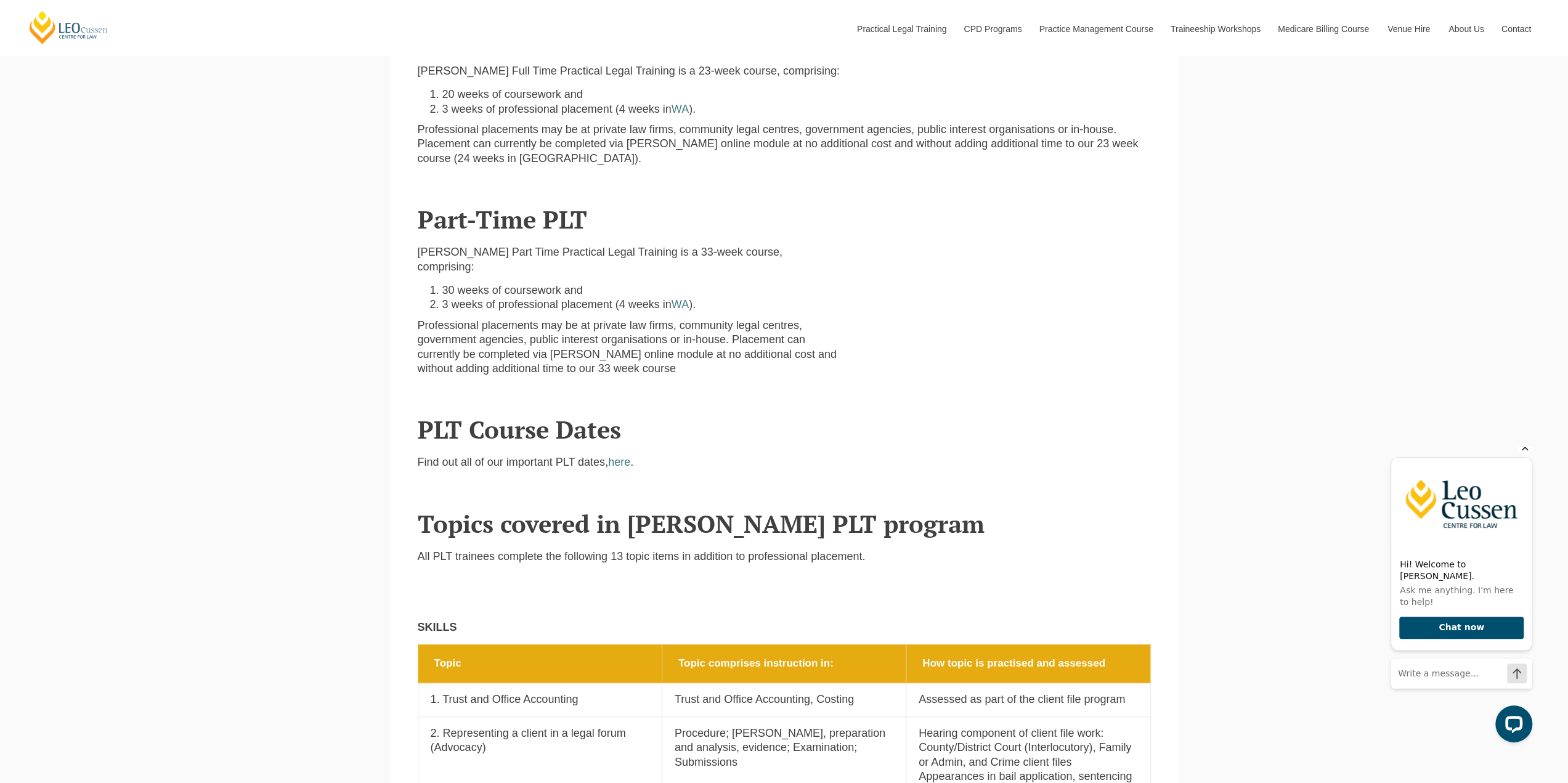
click at [1522, 455] on icon "Hide greeting" at bounding box center [1525, 446] width 14 height 14
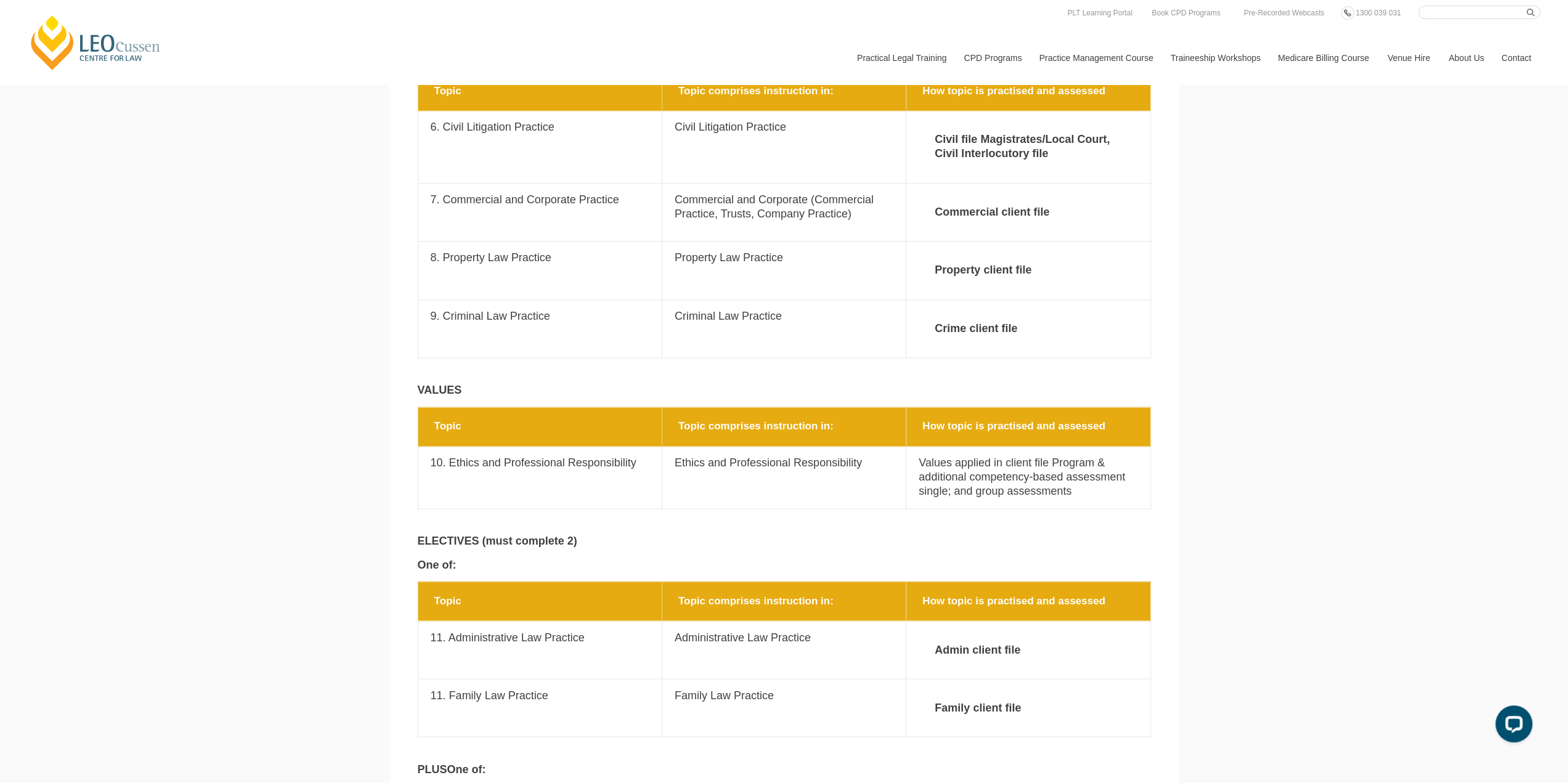
scroll to position [1849, 0]
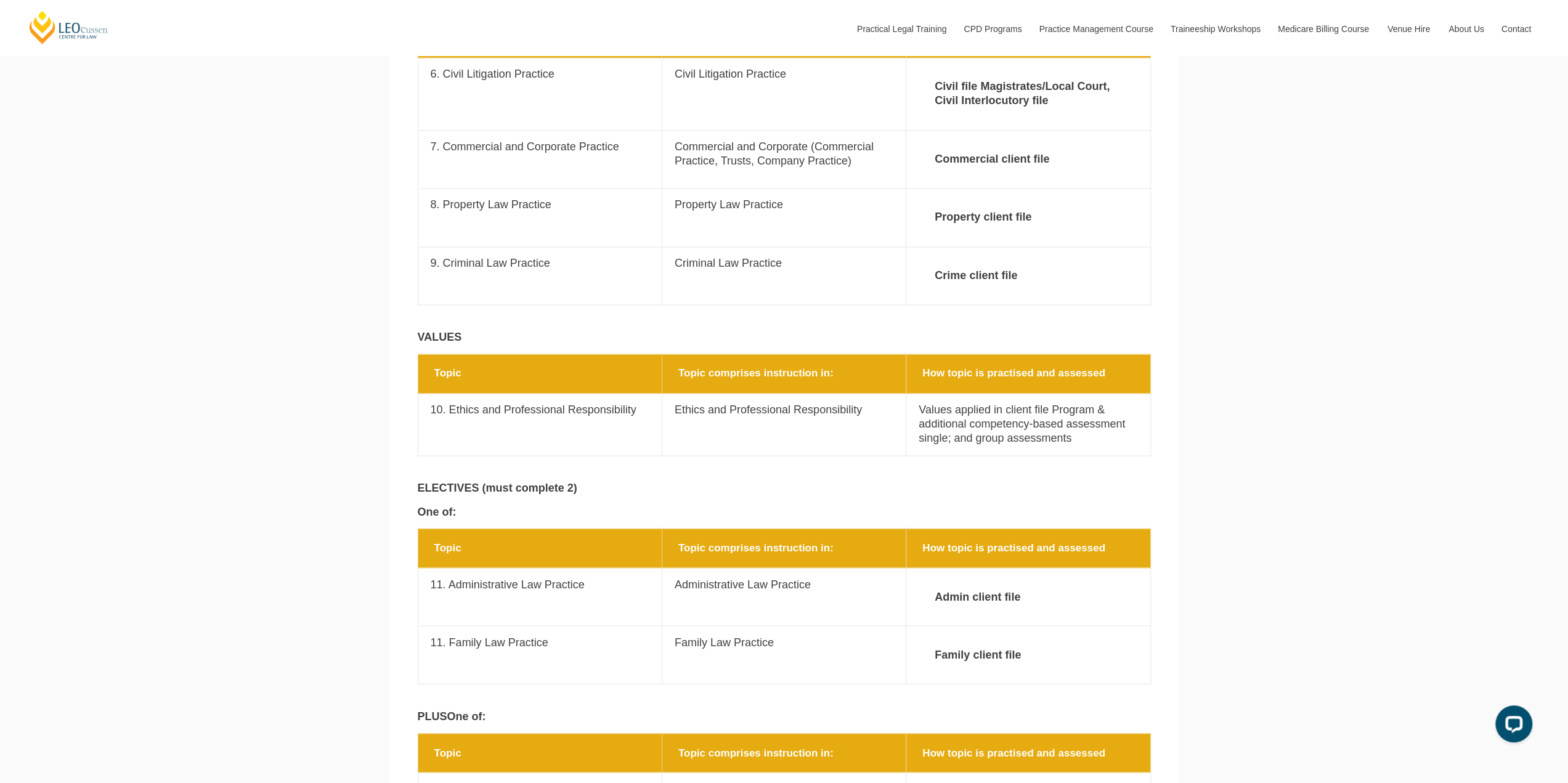
click at [1256, 295] on div "Leo Cussen Centre for Law Search here Practical Legal Training Our Practical Le…" at bounding box center [784, 565] width 1568 height 4827
